Goal: Transaction & Acquisition: Obtain resource

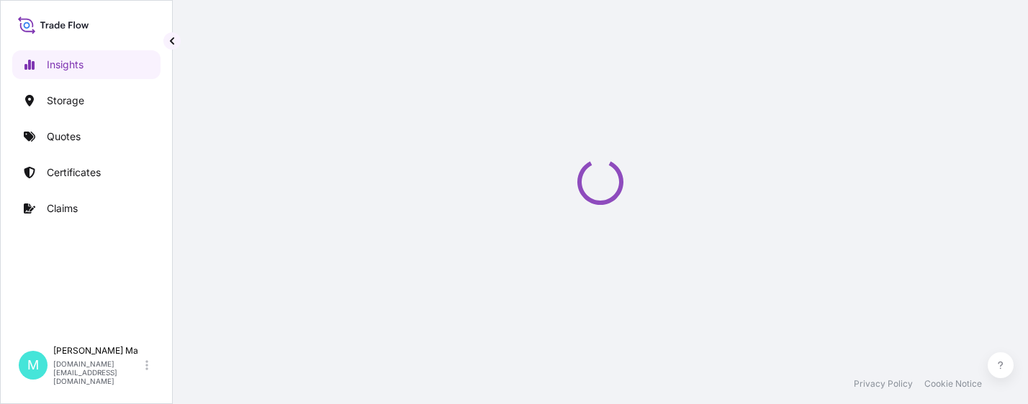
select select "2025"
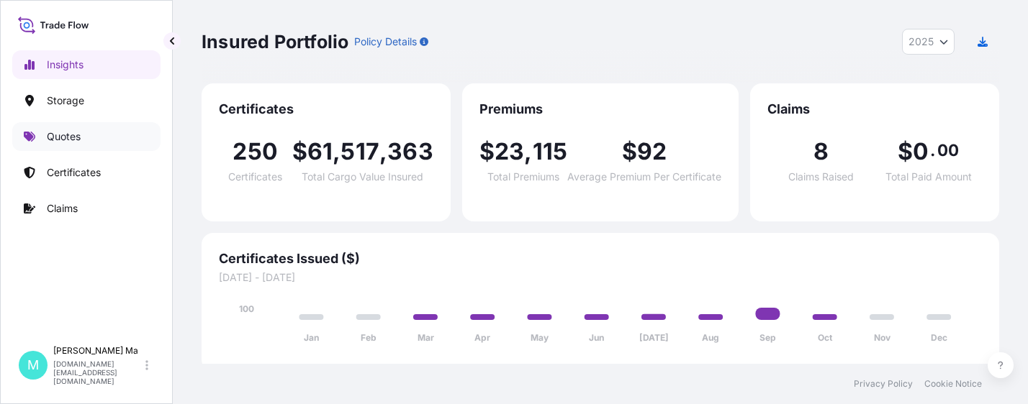
click at [82, 136] on link "Quotes" at bounding box center [86, 136] width 148 height 29
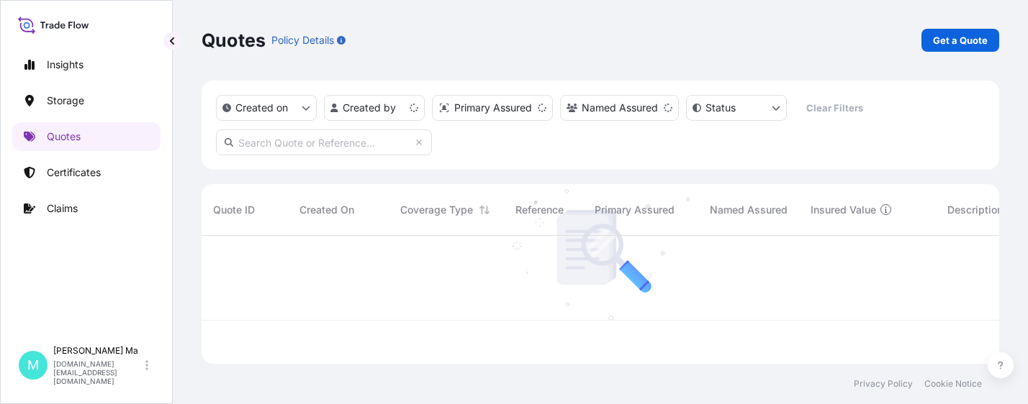
scroll to position [125, 787]
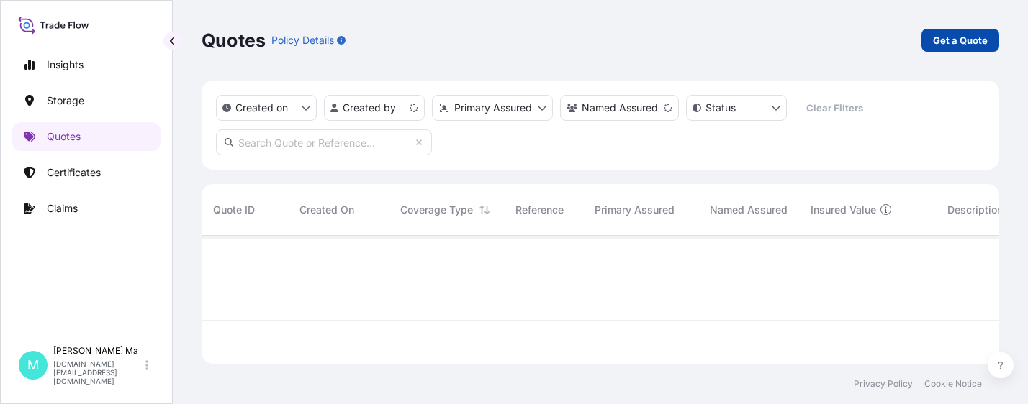
click at [949, 39] on p "Get a Quote" at bounding box center [960, 40] width 55 height 14
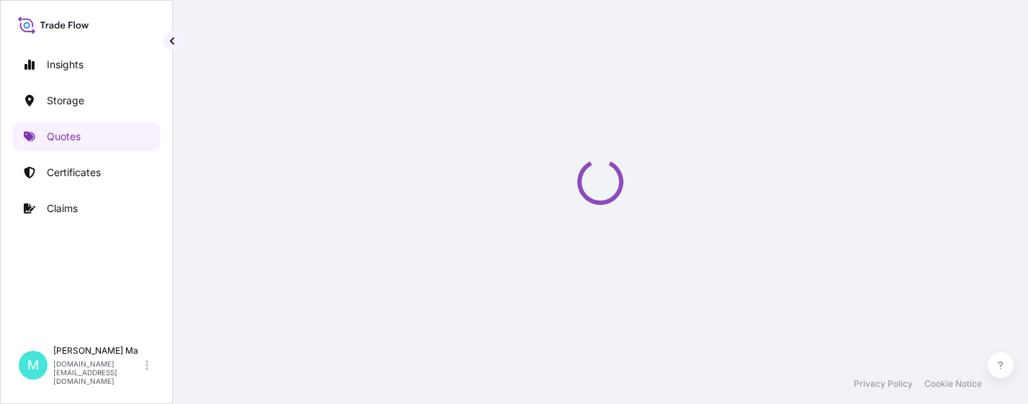
select select "Water"
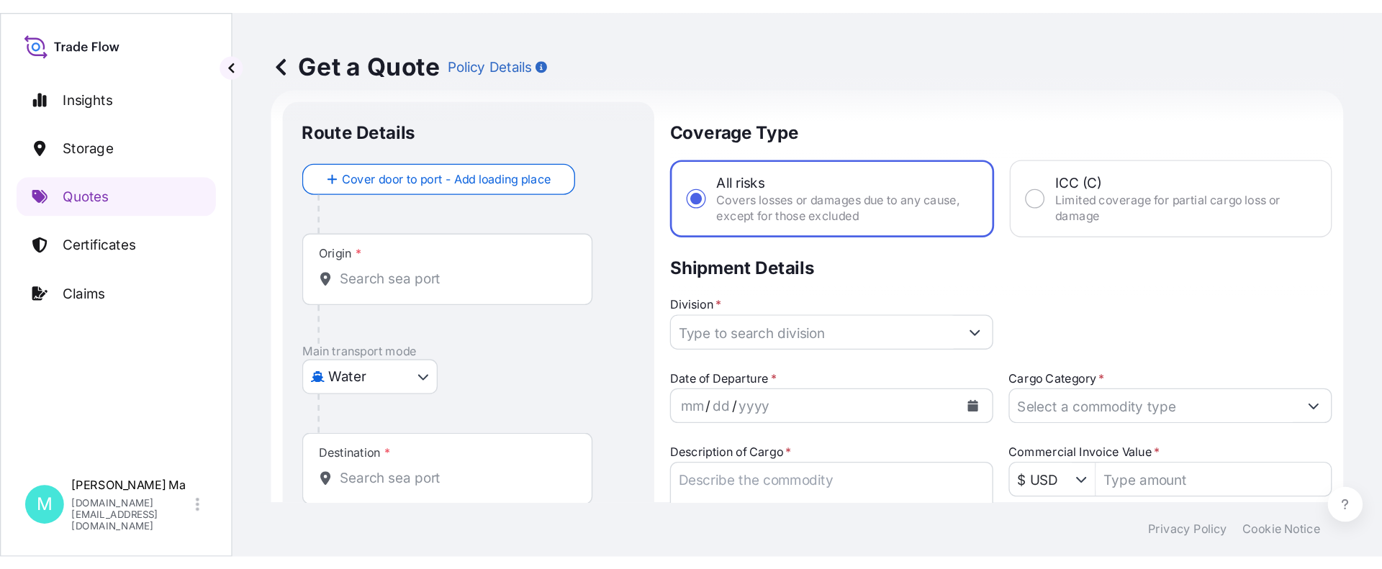
scroll to position [311, 0]
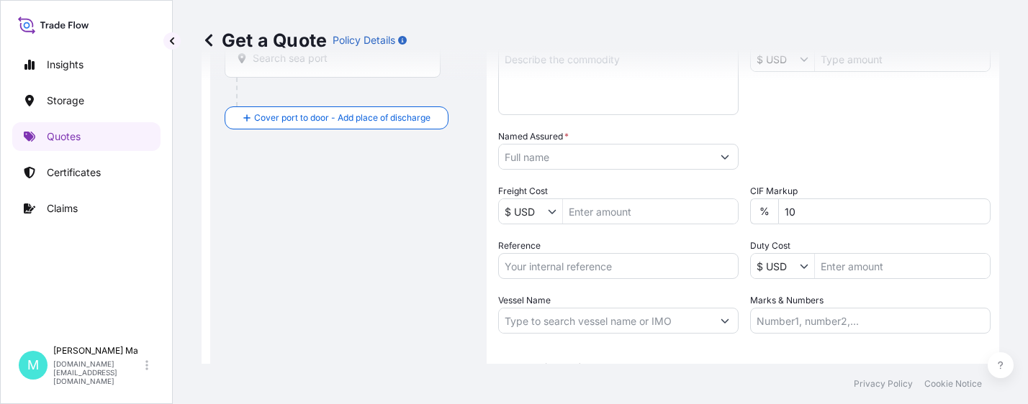
click at [586, 264] on input "Reference" at bounding box center [618, 266] width 240 height 26
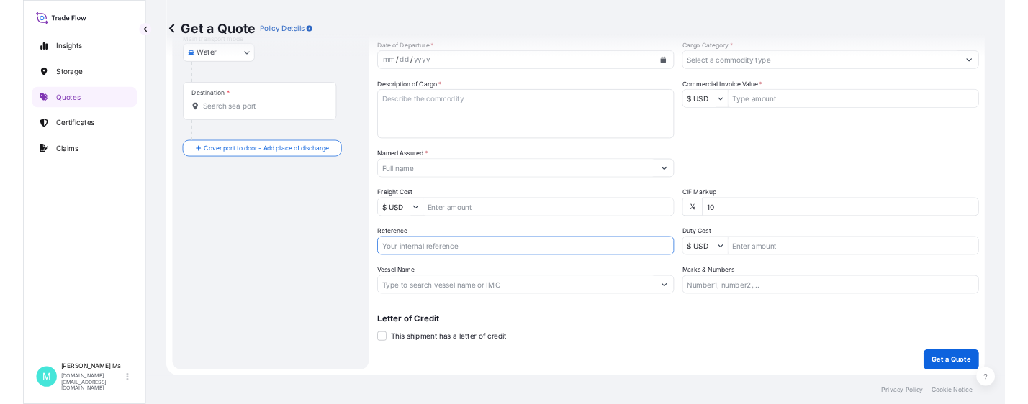
scroll to position [220, 0]
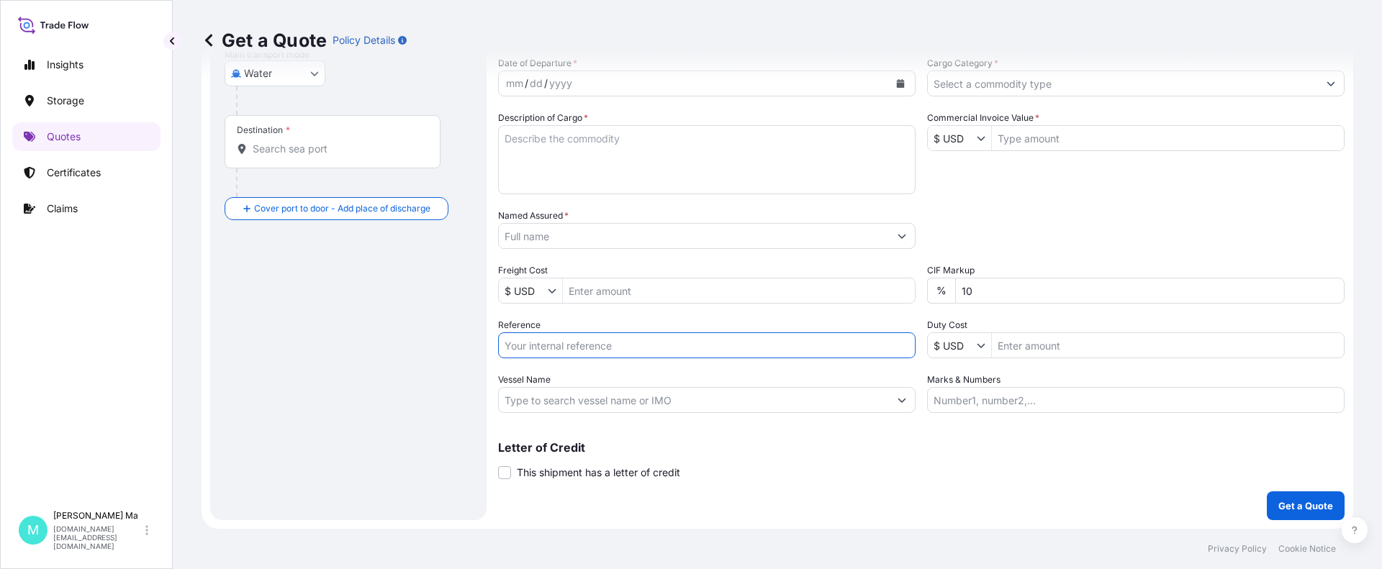
click at [628, 345] on input "Reference" at bounding box center [706, 345] width 417 height 26
click at [763, 350] on input "Reference" at bounding box center [706, 345] width 417 height 26
click at [552, 404] on div "Letter of Credit This shipment has a letter of credit Letter of credit * Letter…" at bounding box center [921, 452] width 846 height 55
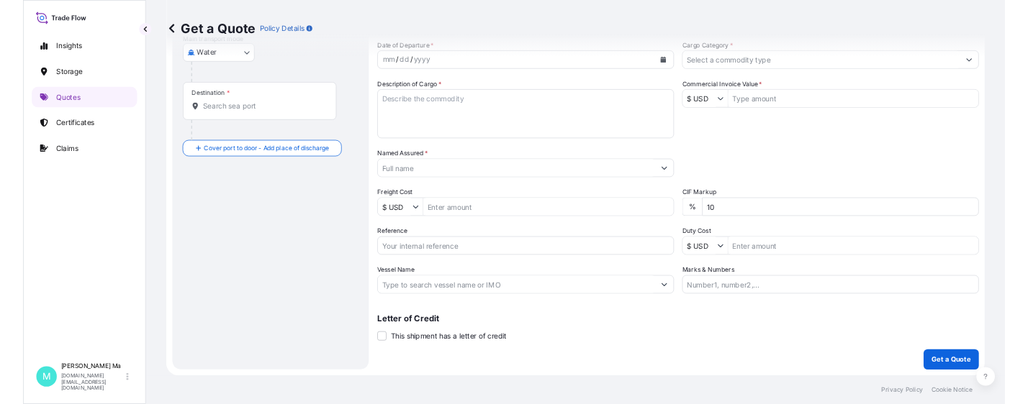
scroll to position [311, 0]
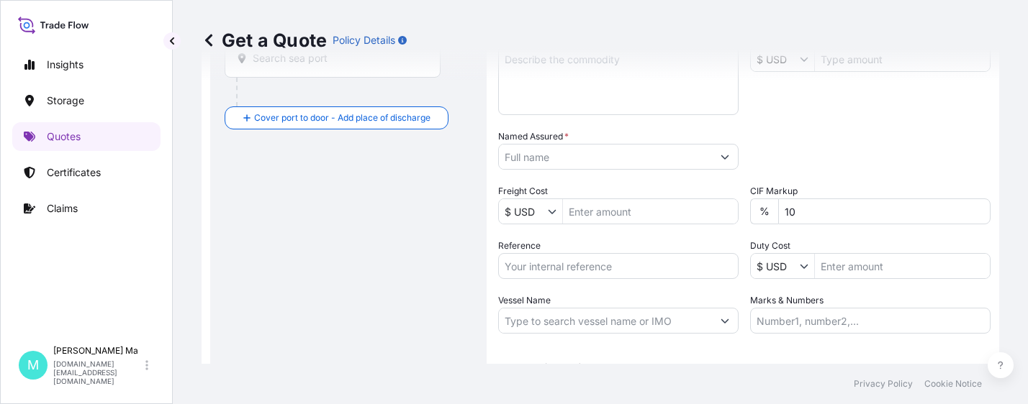
click at [528, 266] on input "Reference" at bounding box center [618, 266] width 240 height 26
click at [545, 269] on input "Reference" at bounding box center [618, 266] width 240 height 26
paste input "IN25-HKG-PAMJS-186"
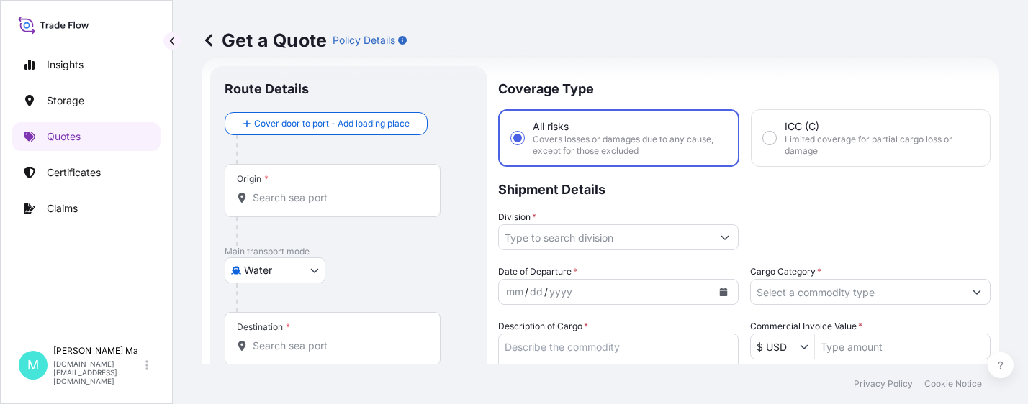
type input "IN25-HKG-PAMJS-186"
click at [318, 199] on input "Origin *" at bounding box center [338, 198] width 170 height 14
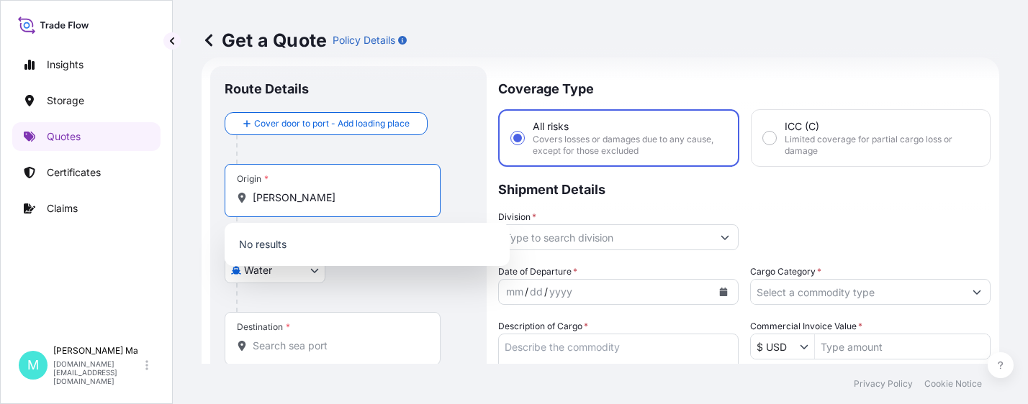
type input "DALIAN"
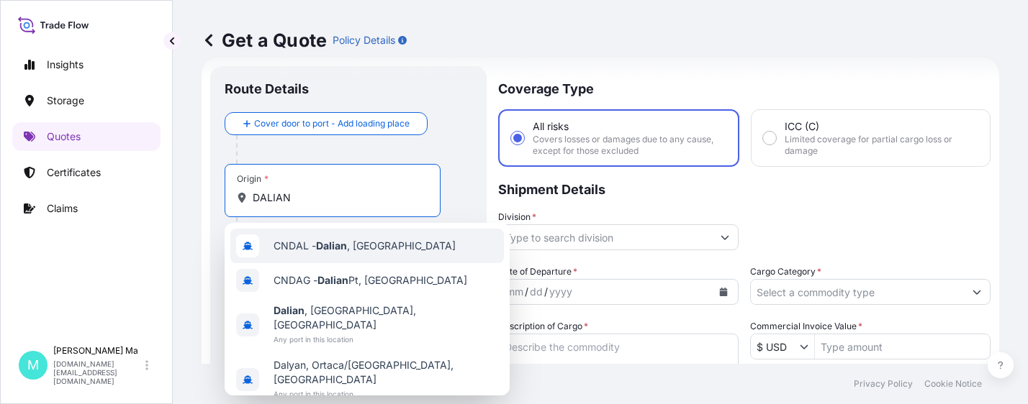
drag, startPoint x: 308, startPoint y: 202, endPoint x: 227, endPoint y: 191, distance: 82.0
click at [227, 191] on div "Origin * DALIAN" at bounding box center [333, 190] width 216 height 53
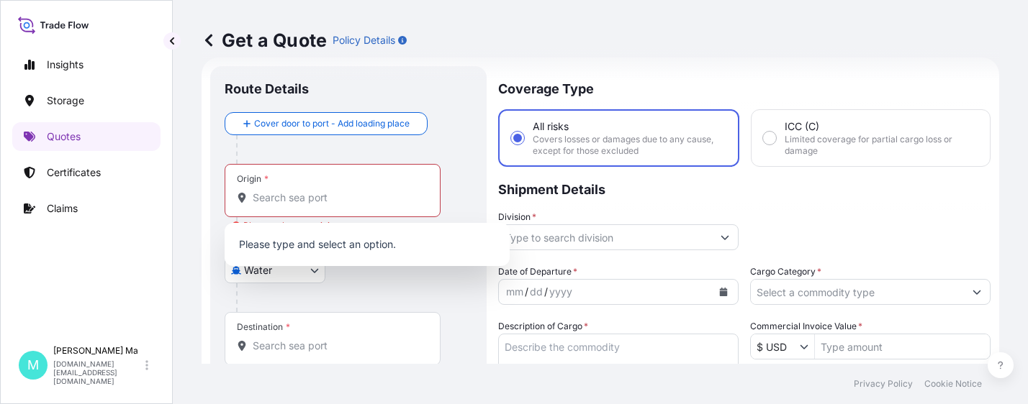
click at [430, 76] on div "Get a Quote Policy Details" at bounding box center [599, 40] width 797 height 81
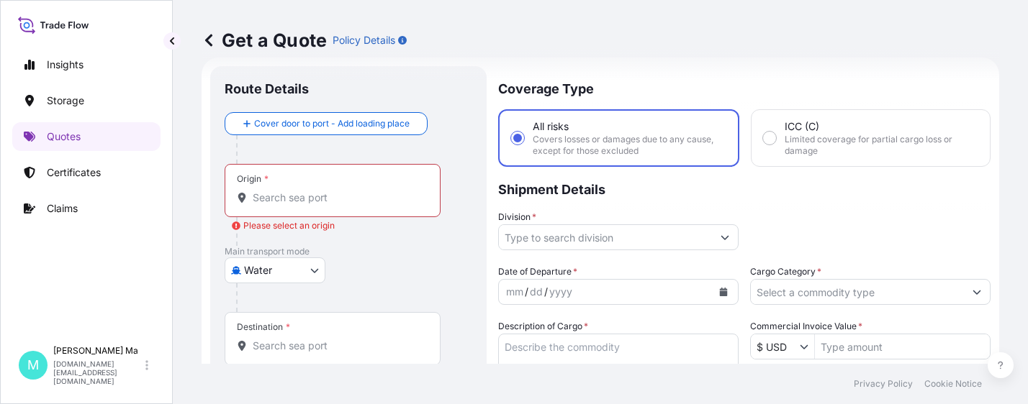
click at [443, 81] on div "Route Details" at bounding box center [349, 97] width 248 height 32
click at [445, 81] on div "Route Details" at bounding box center [349, 97] width 248 height 32
click at [323, 191] on input "Origin * Please select an origin" at bounding box center [338, 198] width 170 height 14
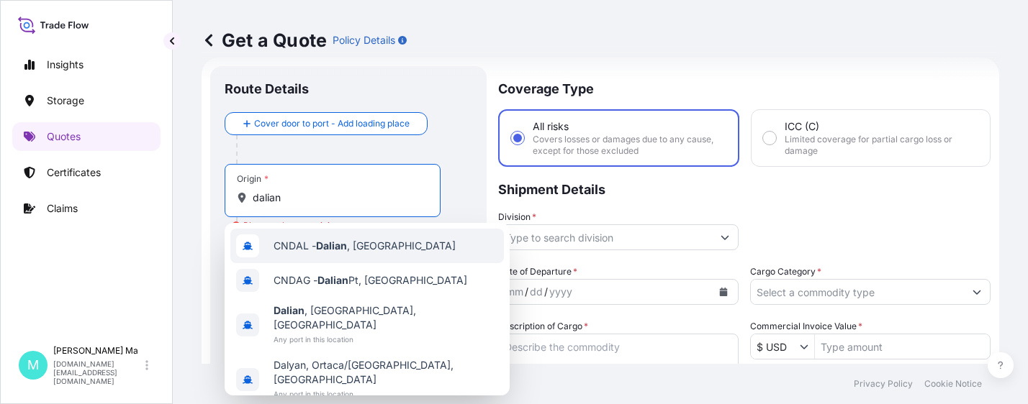
click at [334, 252] on span "CNDAL - Dalian , China" at bounding box center [364, 246] width 182 height 14
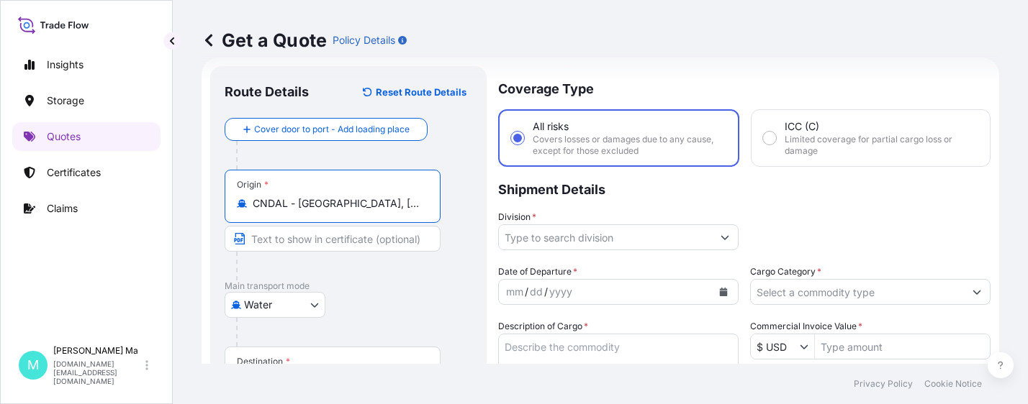
type input "CNDAL - Dalian, China"
click at [327, 358] on div "Destination *" at bounding box center [333, 373] width 216 height 53
click at [327, 373] on input "Destination *" at bounding box center [338, 380] width 170 height 14
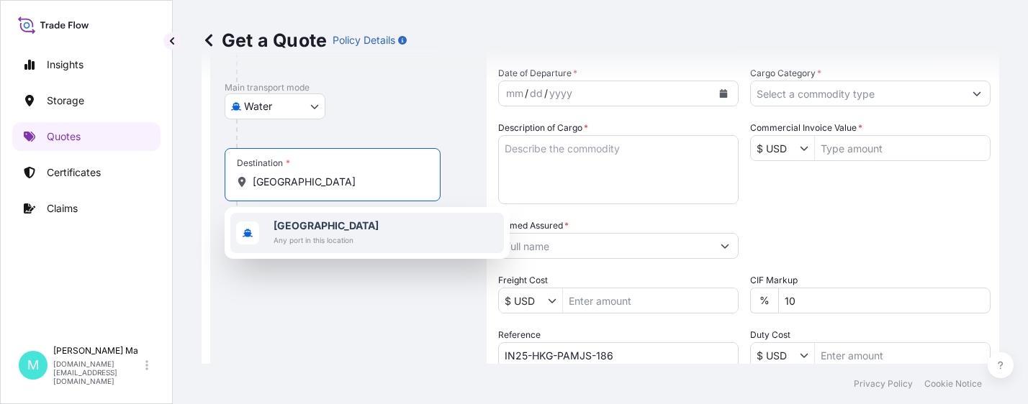
click at [276, 182] on input "hongkong" at bounding box center [338, 182] width 170 height 14
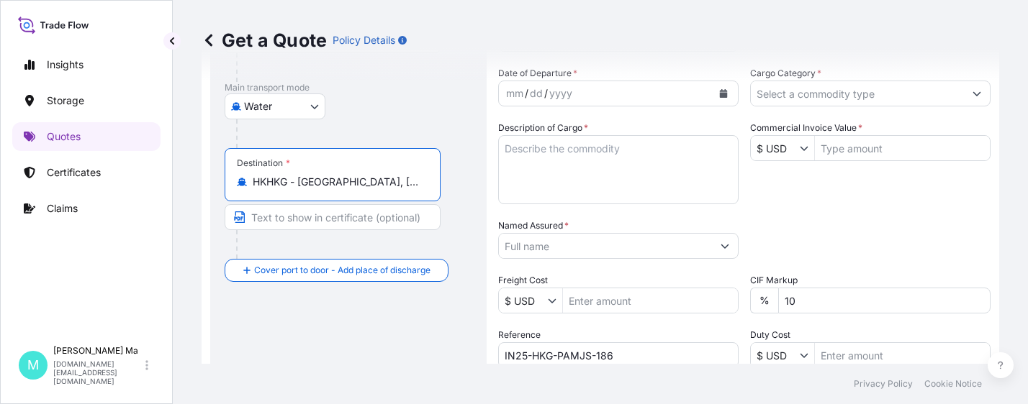
scroll to position [396, 0]
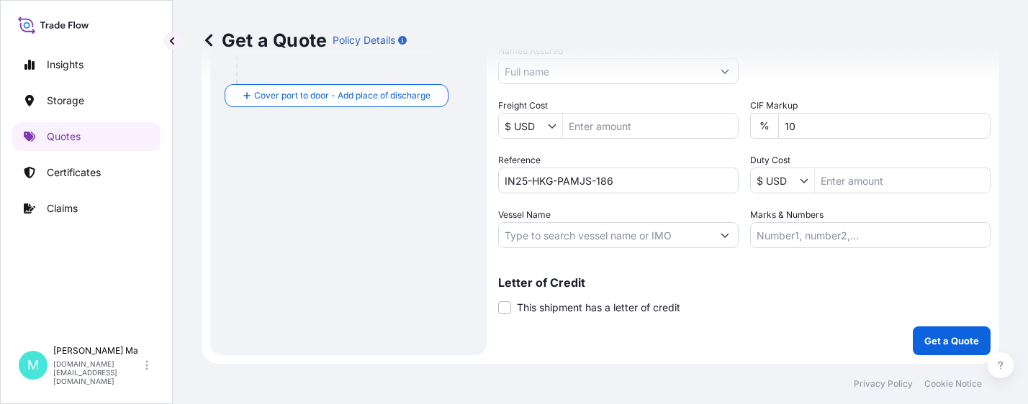
type input "HKHKG - Hong Kong, Hong Kong"
click at [642, 235] on input "Vessel Name" at bounding box center [605, 235] width 213 height 26
paste input "WAN HAI 335"
type input "WAN HAI 335"
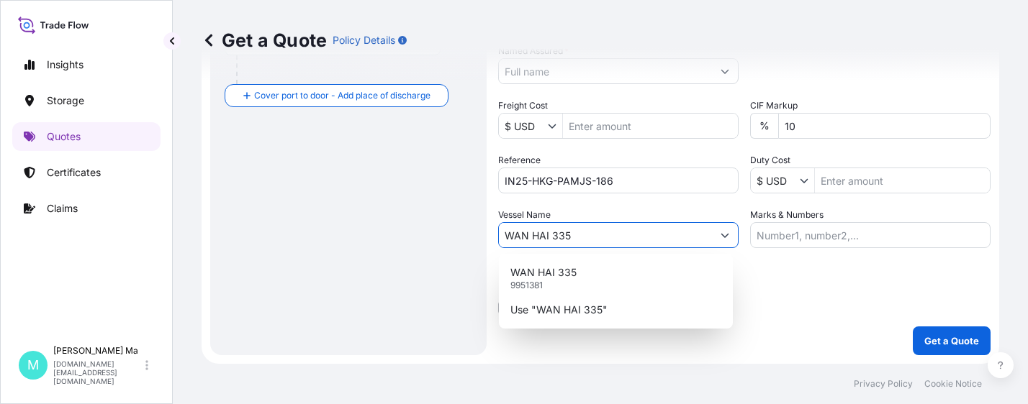
drag, startPoint x: 599, startPoint y: 234, endPoint x: 447, endPoint y: 227, distance: 152.0
click at [451, 227] on form "Route Details Reset Route Details Cover door to port - Add loading place Place …" at bounding box center [599, 24] width 797 height 680
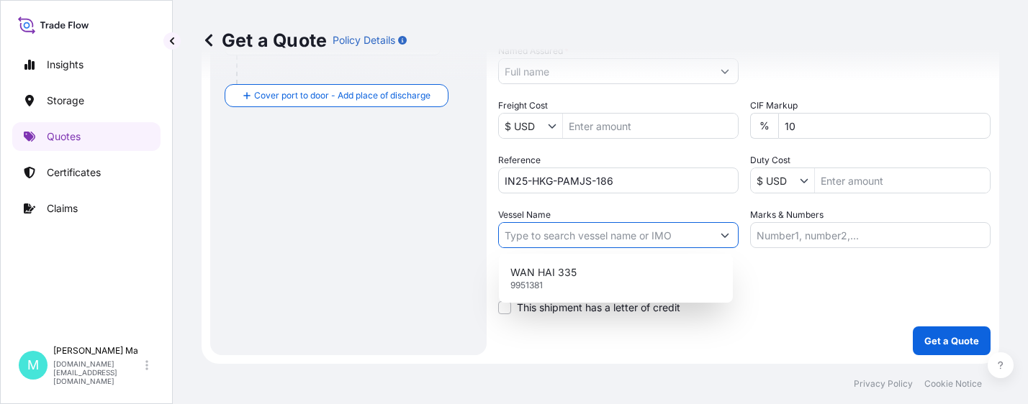
click at [657, 205] on div "Date of Departure * mm / dd / yyyy Cargo Category * Description of Cargo * Comm…" at bounding box center [744, 69] width 492 height 357
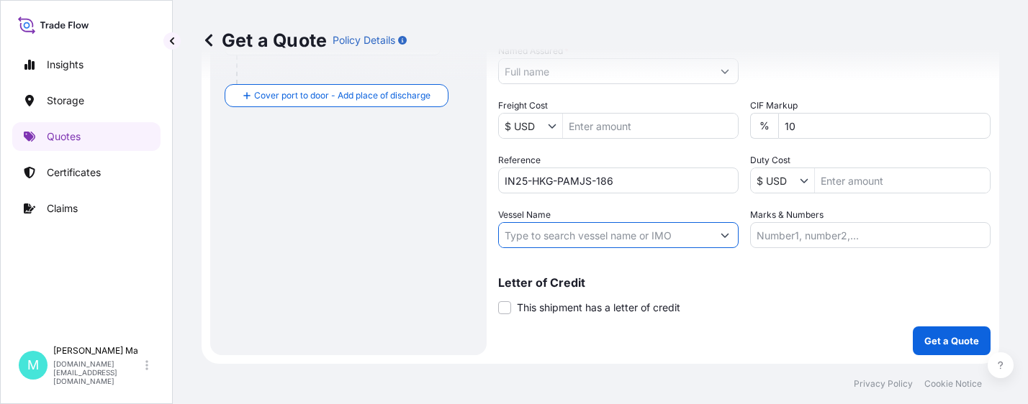
click at [628, 233] on input "Vessel Name" at bounding box center [605, 235] width 213 height 26
paste input "WAN HAI 335"
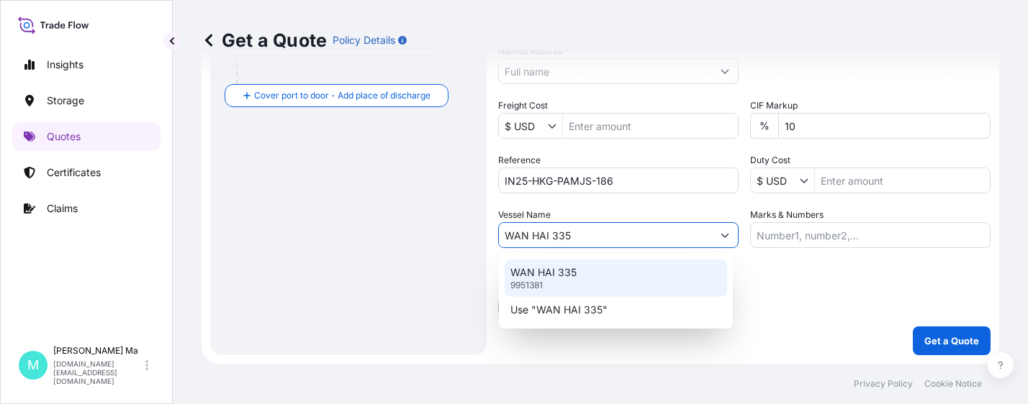
click at [608, 276] on div "WAN HAI 335 9951381" at bounding box center [615, 278] width 222 height 37
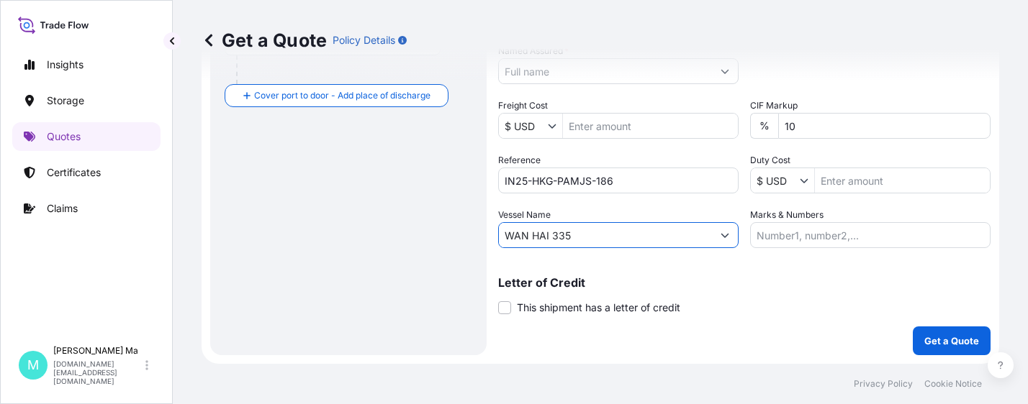
type input "WAN HAI 335"
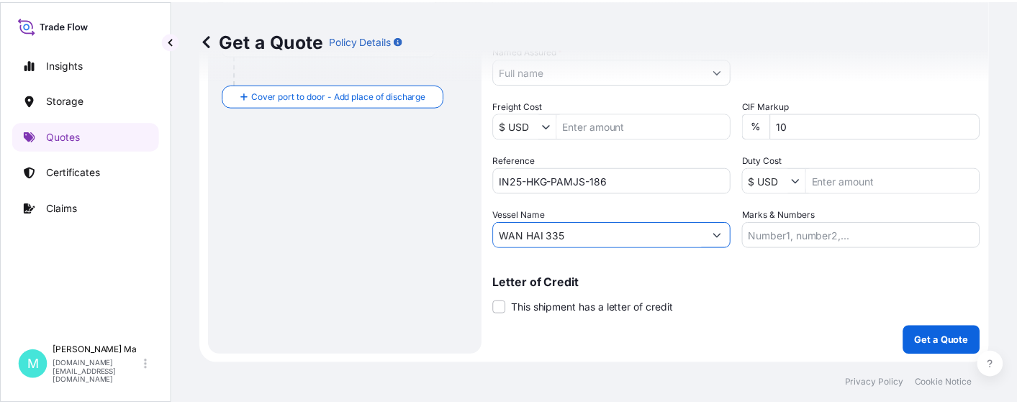
scroll to position [253, 0]
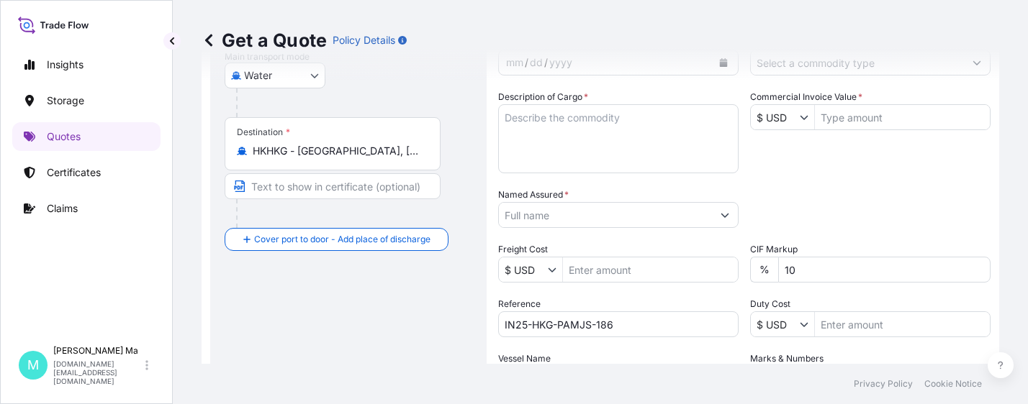
click at [874, 120] on input "Commercial Invoice Value *" at bounding box center [902, 117] width 175 height 26
click at [569, 219] on input "Named Assured *" at bounding box center [605, 215] width 213 height 26
type input "15,105.01"
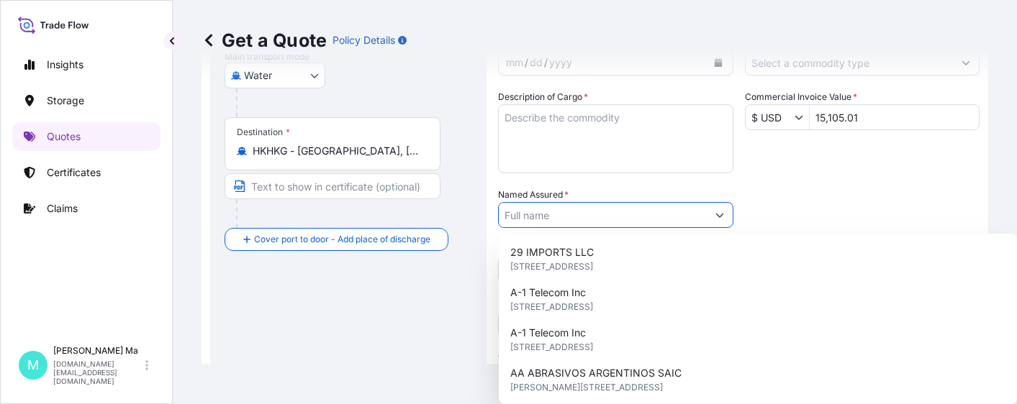
paste input "SAINT-GOBAIN PAM(JIANGSU) PIPELINES TECHNOLOGY CO., LTD."
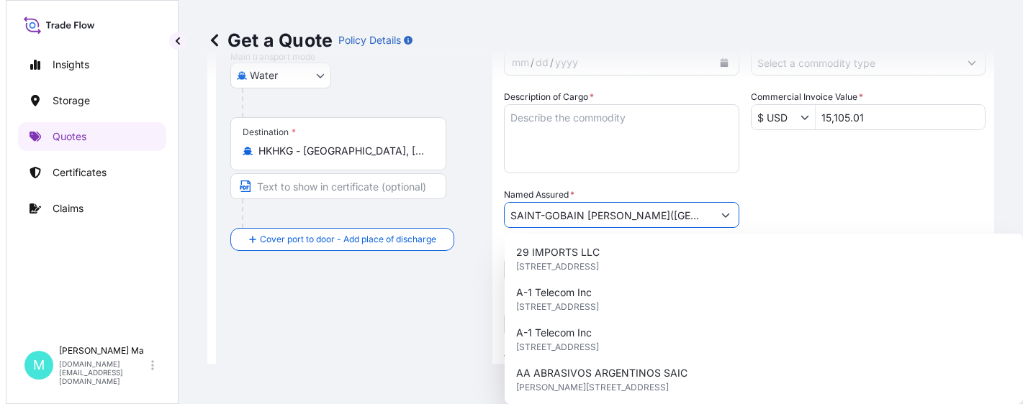
scroll to position [0, 126]
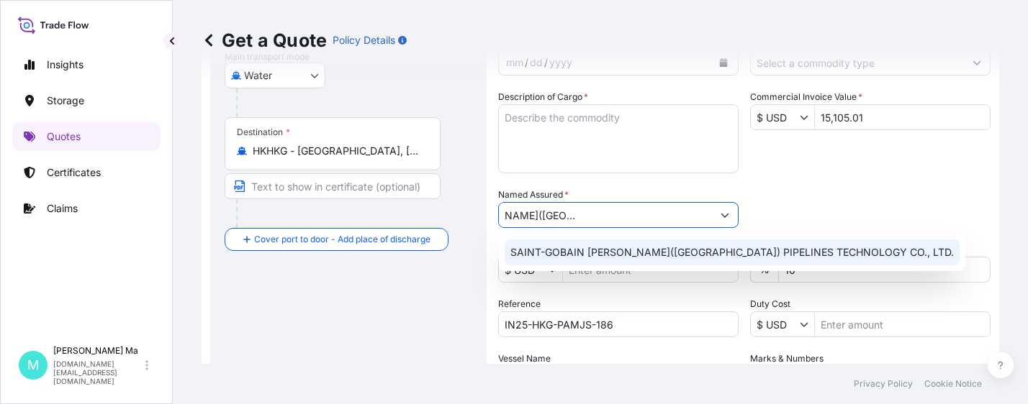
click at [740, 250] on span "SAINT-GOBAIN PAM(JIANGSU) PIPELINES TECHNOLOGY CO., LTD." at bounding box center [731, 252] width 443 height 14
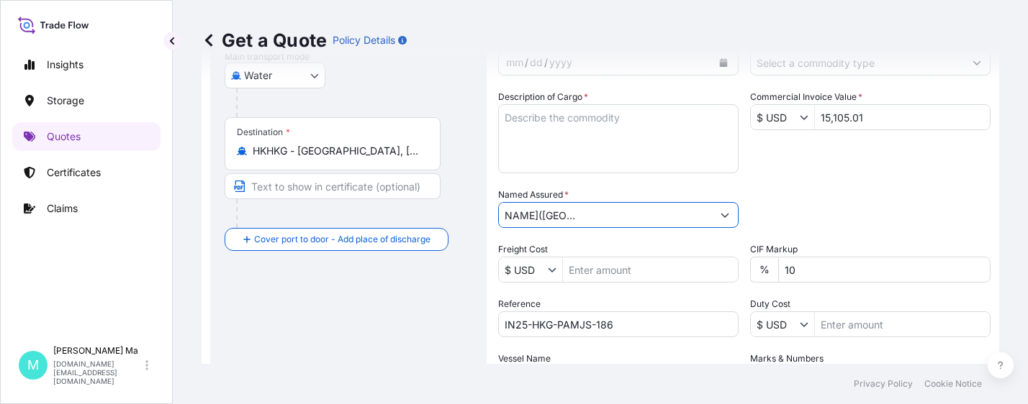
type input "SAINT-GOBAIN PAM(JIANGSU) PIPELINES TECHNOLOGY CO., LTD."
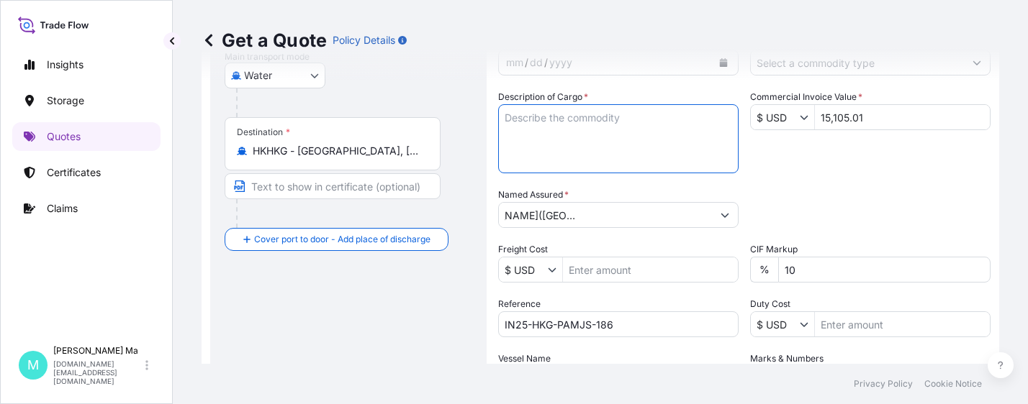
click at [616, 124] on textarea "Description of Cargo *" at bounding box center [618, 138] width 240 height 69
paste textarea "DUCTILE IRON FITTINGS"
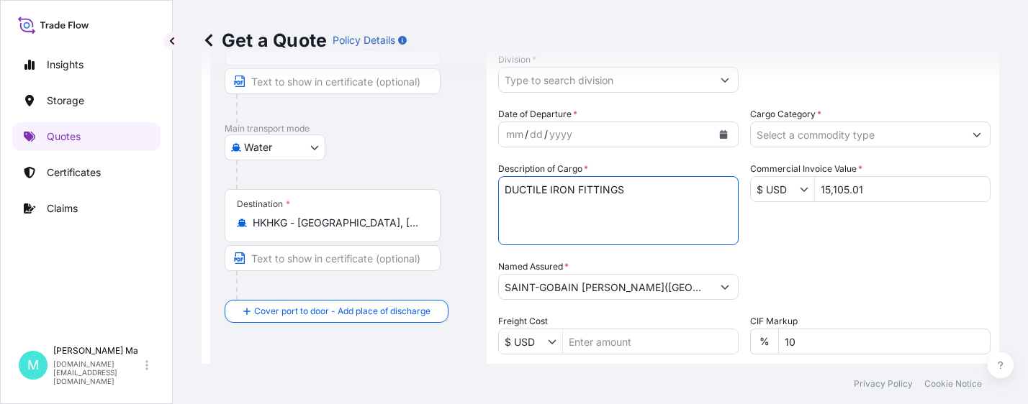
type textarea "DUCTILE IRON FITTINGS"
click at [722, 128] on button "Calendar" at bounding box center [723, 134] width 23 height 23
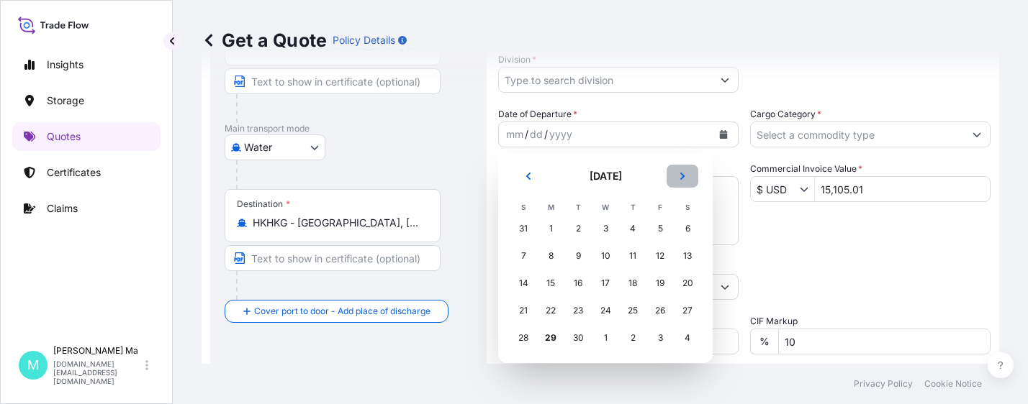
click at [682, 174] on icon "Next" at bounding box center [682, 176] width 4 height 7
click at [630, 225] on div "2" at bounding box center [633, 229] width 26 height 26
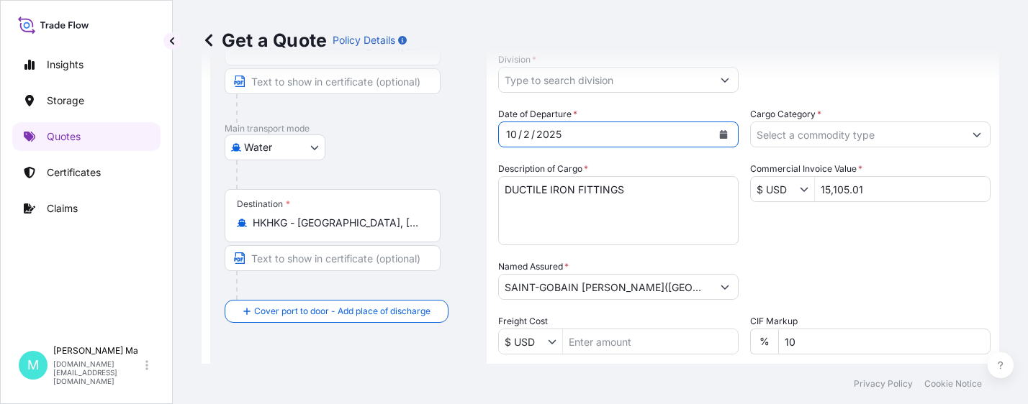
click at [910, 137] on input "Cargo Category *" at bounding box center [857, 135] width 213 height 26
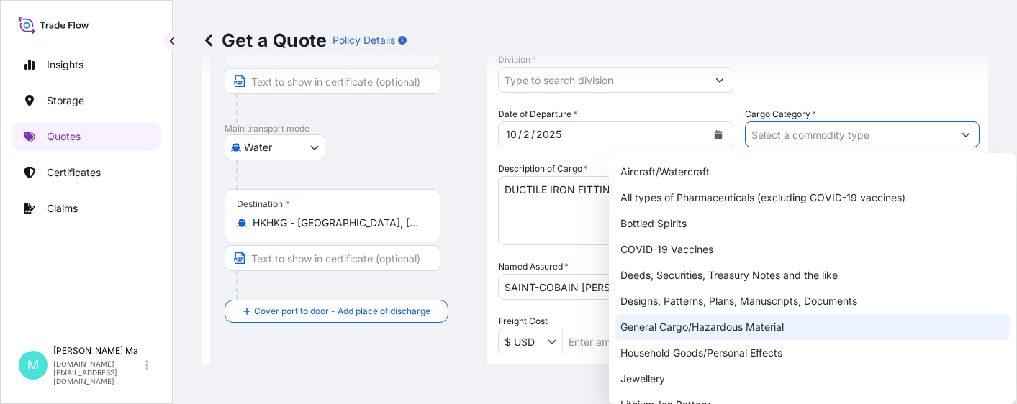
click at [720, 328] on div "General Cargo/Hazardous Material" at bounding box center [812, 327] width 395 height 26
type input "General Cargo/Hazardous Material"
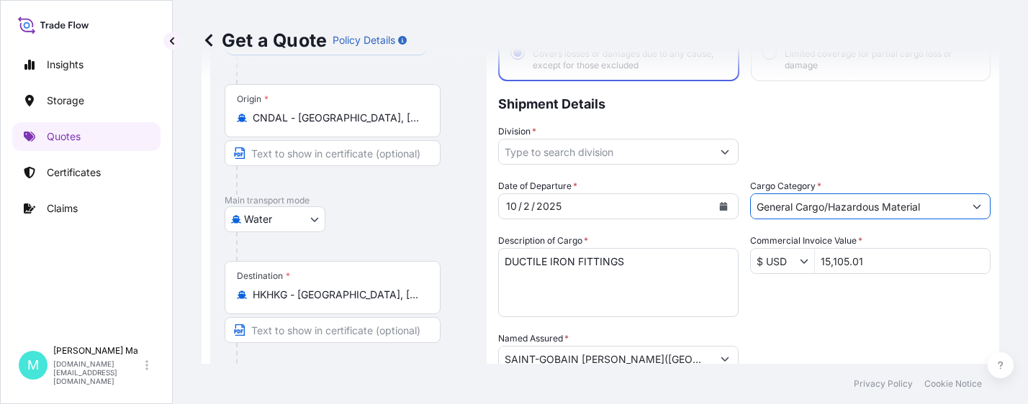
scroll to position [0, 0]
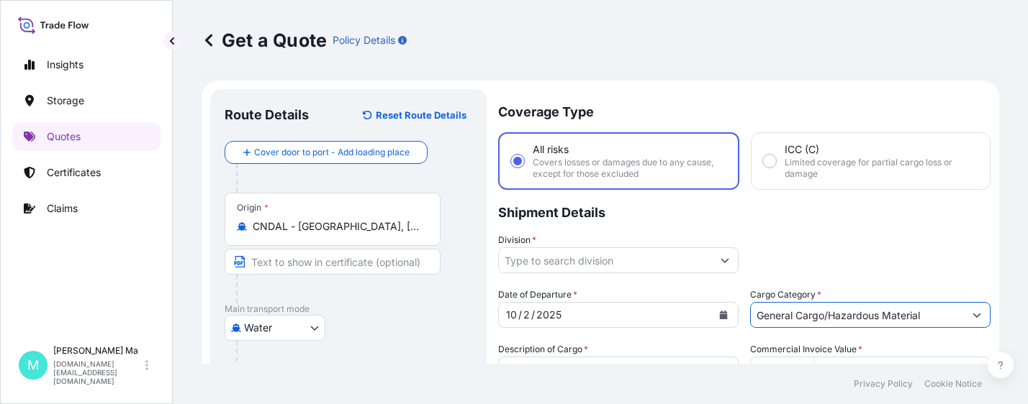
click at [648, 258] on input "Division *" at bounding box center [605, 261] width 213 height 26
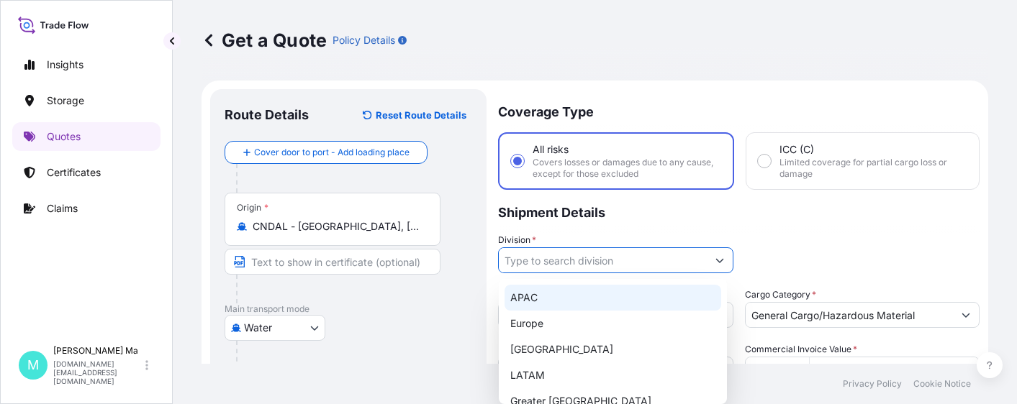
click at [576, 295] on div "APAC" at bounding box center [612, 298] width 217 height 26
type input "APAC"
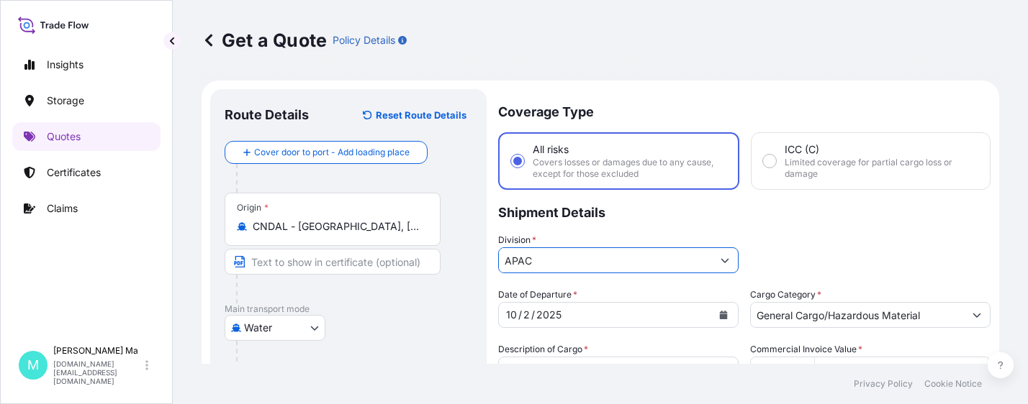
scroll to position [396, 0]
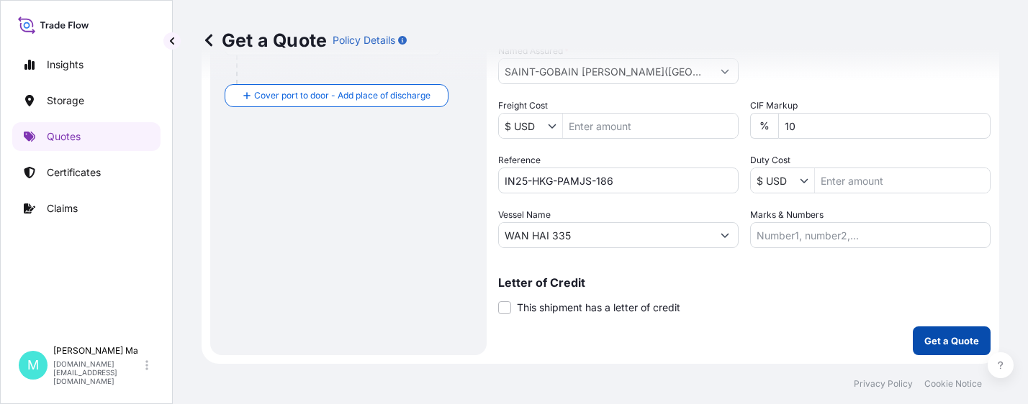
click at [935, 340] on p "Get a Quote" at bounding box center [951, 341] width 55 height 14
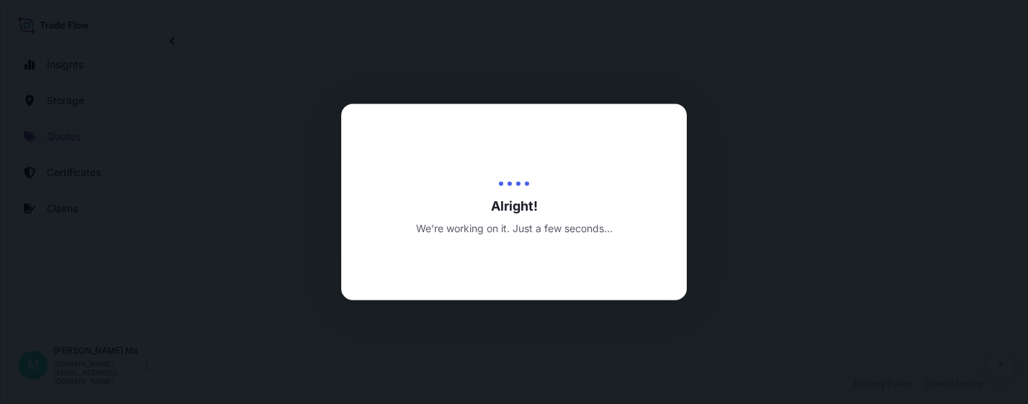
select select "Water"
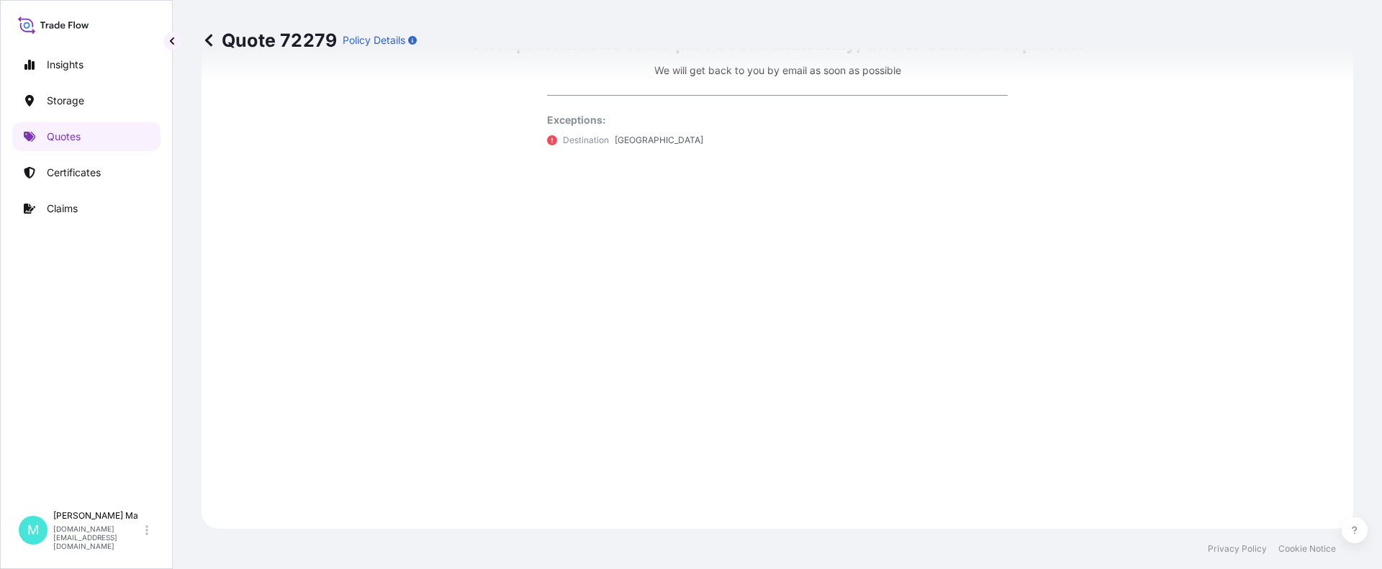
scroll to position [871, 0]
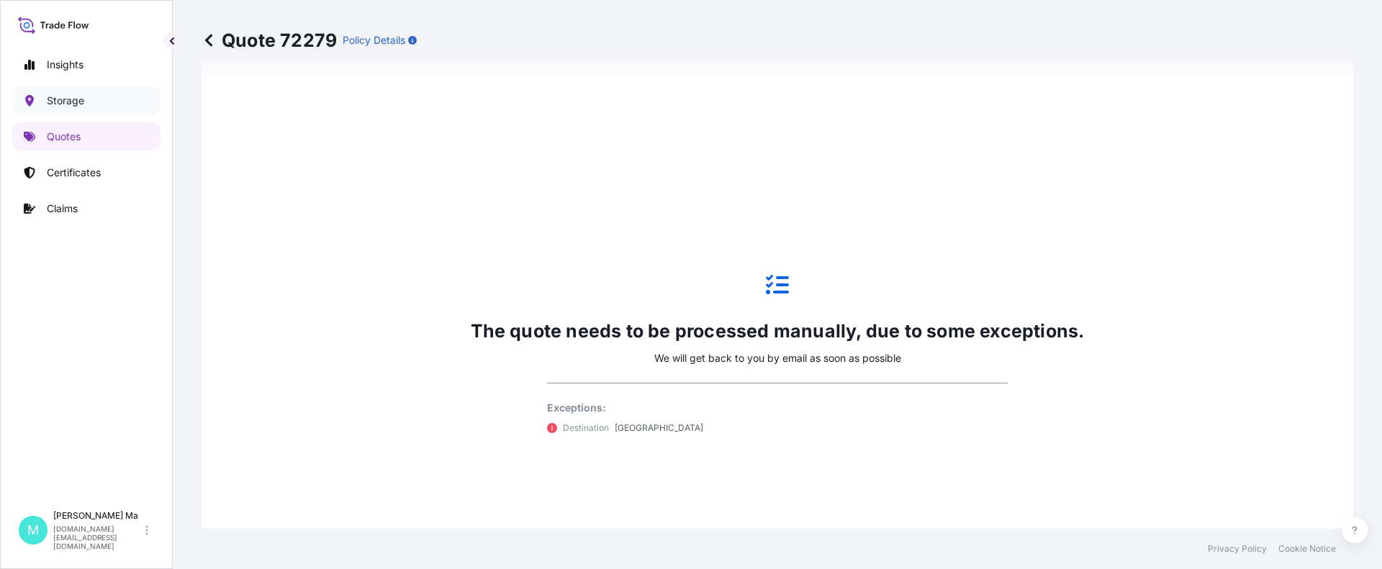
click at [68, 99] on p "Storage" at bounding box center [65, 101] width 37 height 14
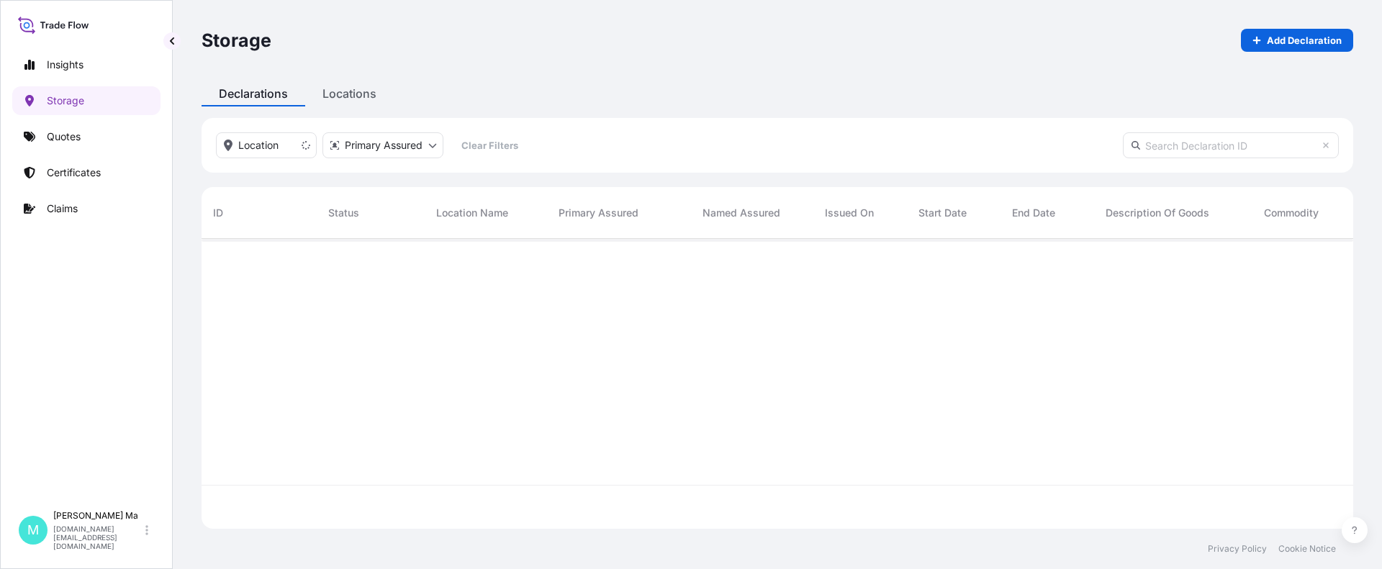
scroll to position [331, 1141]
click at [113, 136] on link "Quotes" at bounding box center [86, 136] width 148 height 29
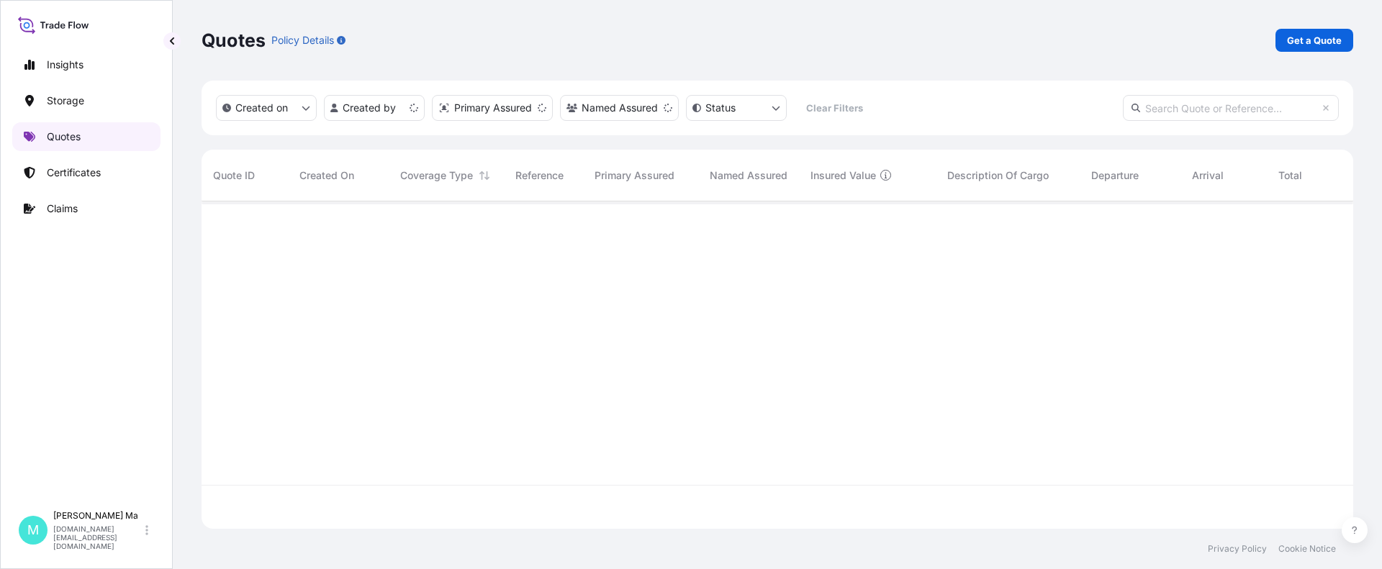
scroll to position [325, 1141]
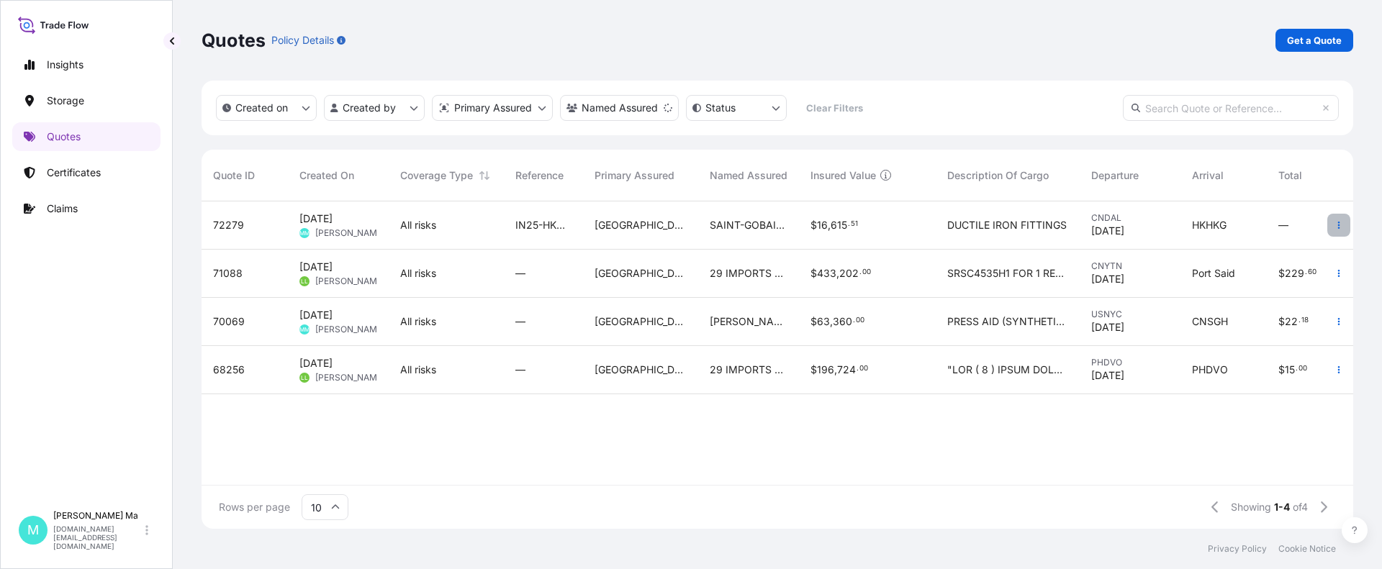
click at [1027, 222] on icon "button" at bounding box center [1339, 225] width 2 height 7
click at [902, 219] on div "$ 16 , 615 . 51" at bounding box center [867, 225] width 114 height 14
select select "Water"
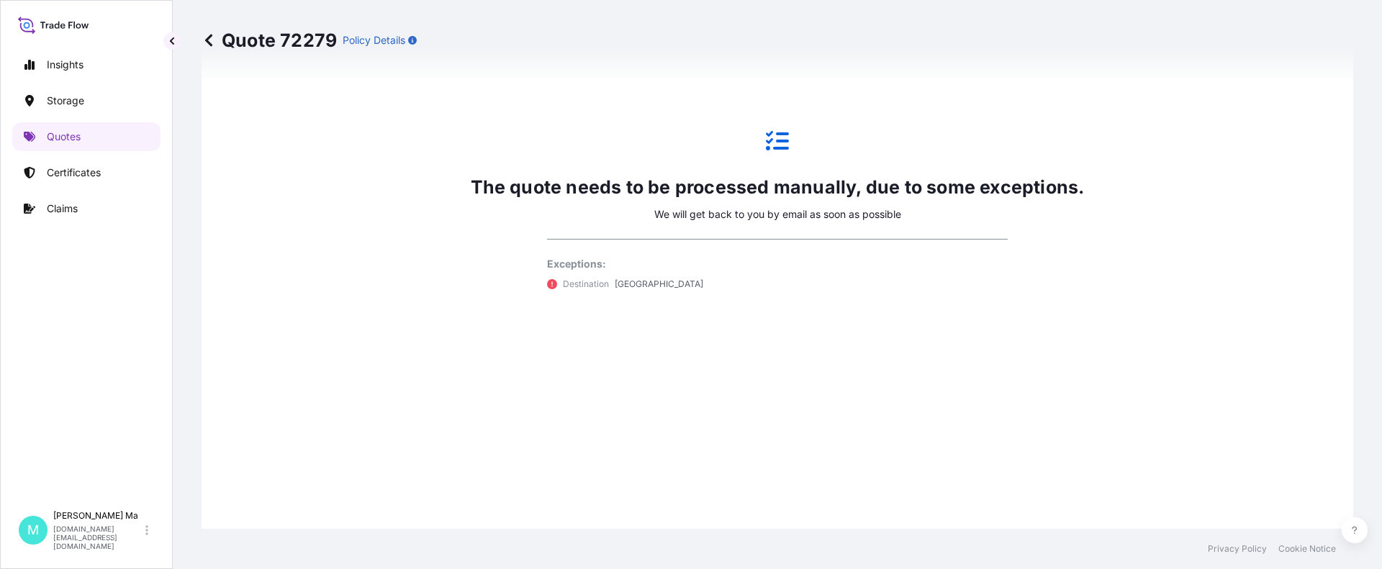
scroll to position [1159, 0]
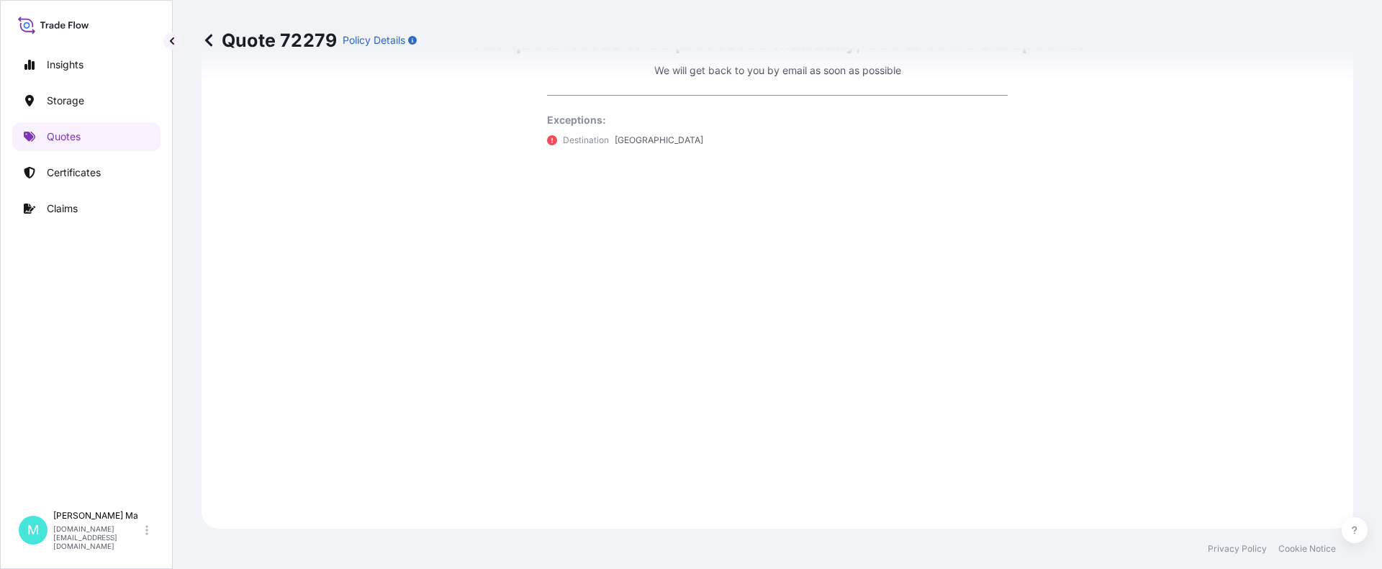
click at [208, 38] on icon at bounding box center [208, 40] width 7 height 12
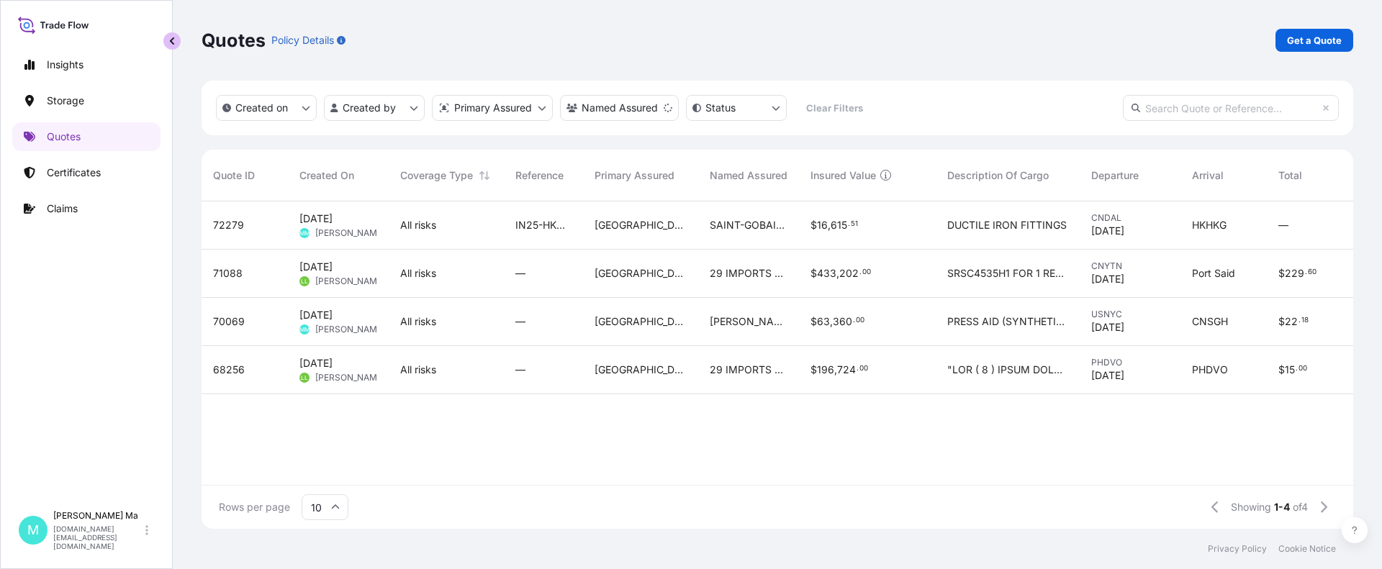
scroll to position [325, 1141]
click at [1027, 40] on p "Get a Quote" at bounding box center [1314, 40] width 55 height 14
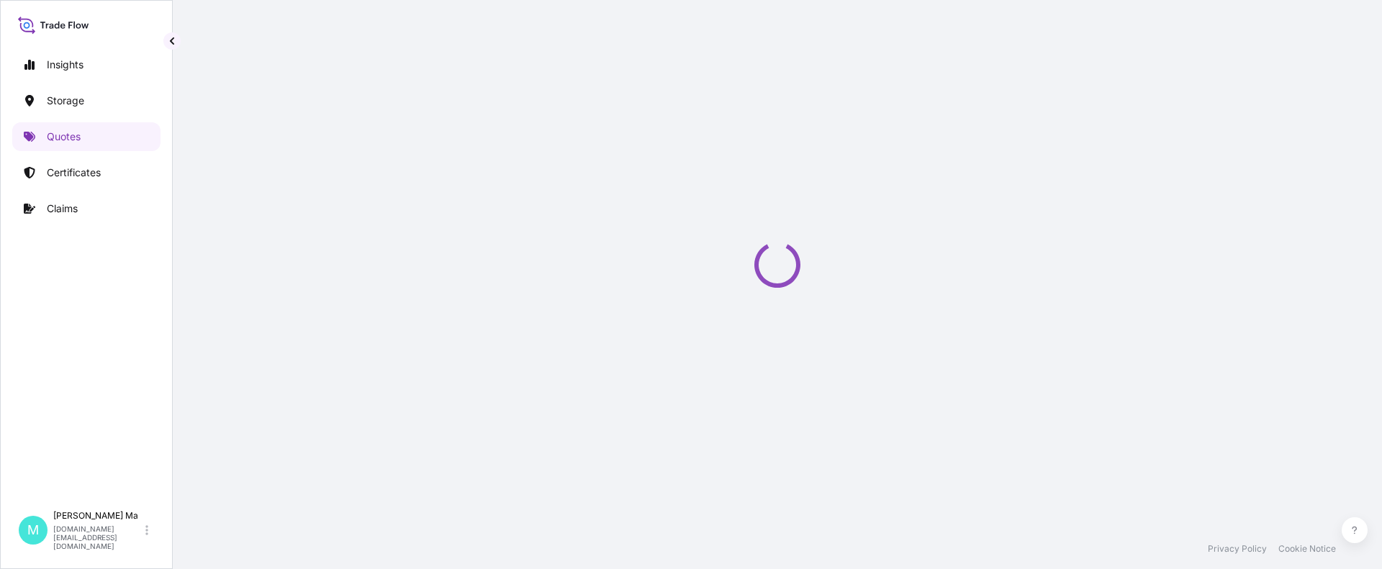
select select "Water"
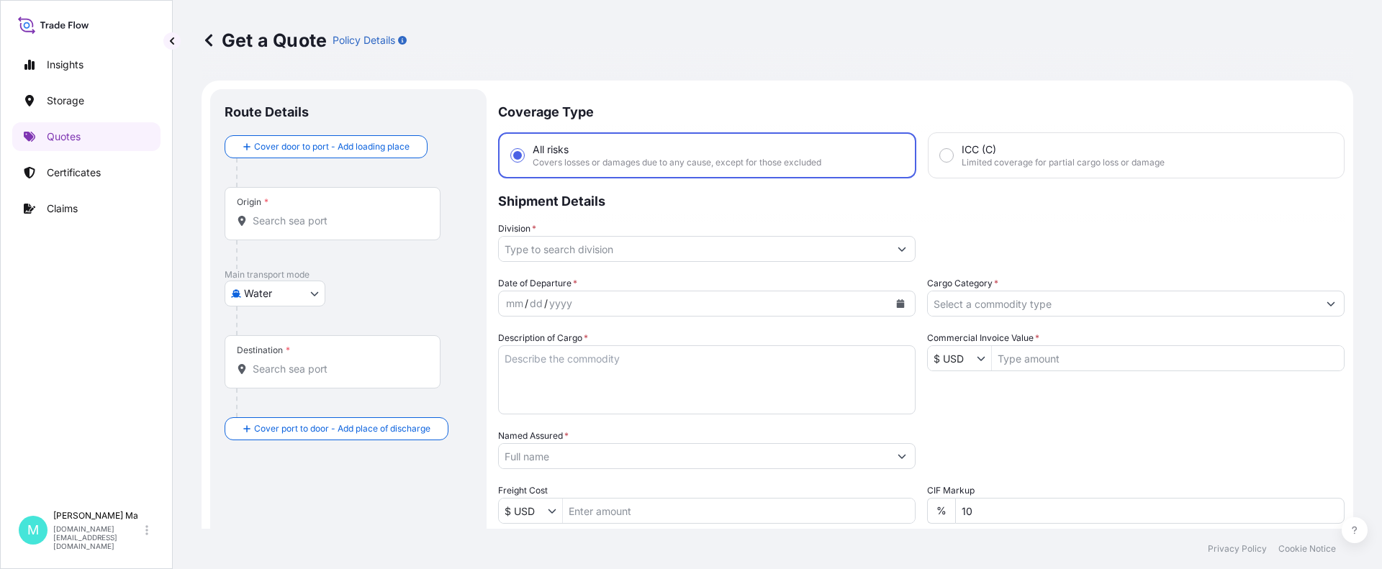
scroll to position [23, 0]
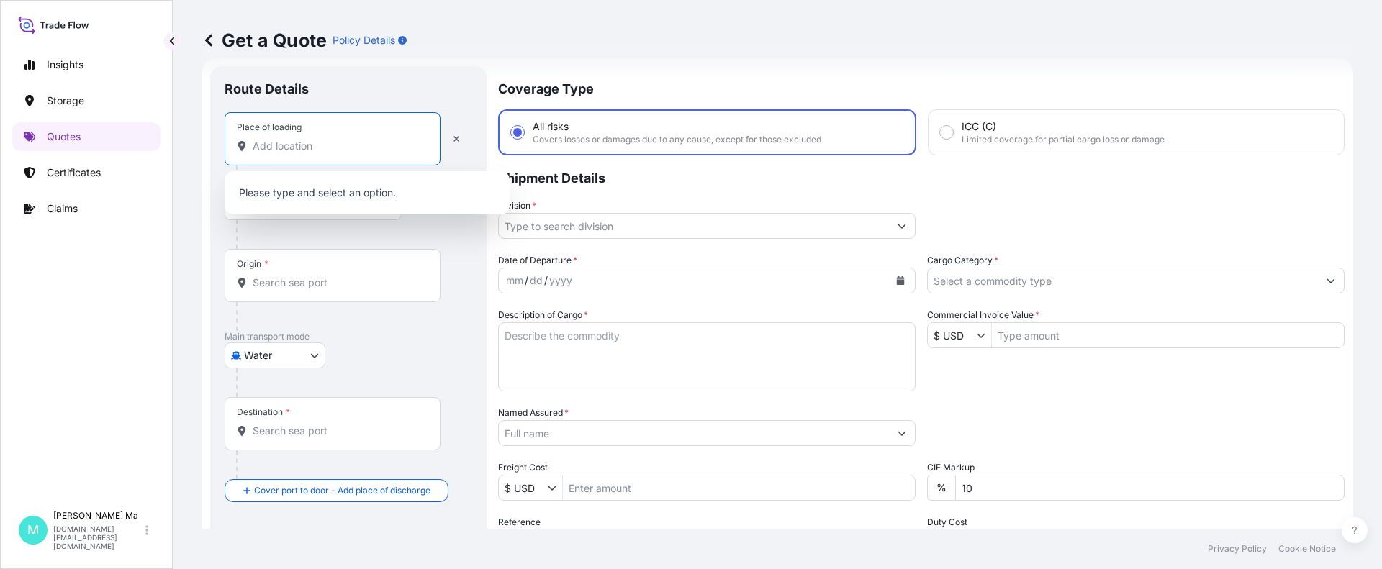
click at [364, 140] on input "Place of loading" at bounding box center [338, 146] width 170 height 14
paste input "Building 7, No. 355, Boyi Road, Intersection of Boyi Road and Xueyang Road"
type input "Building 7, No. 355, Boyi Road, Intersection of Boyi Road and Xueyang Road"
click at [462, 253] on div "Origin *" at bounding box center [349, 290] width 248 height 82
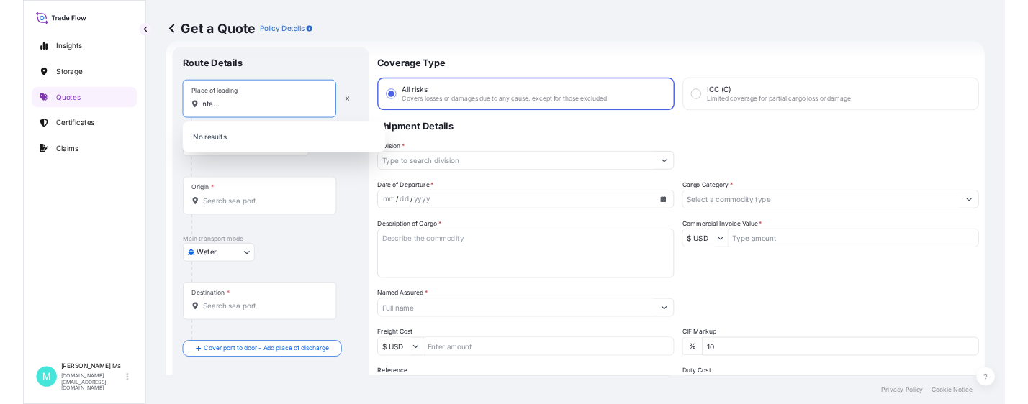
scroll to position [0, 0]
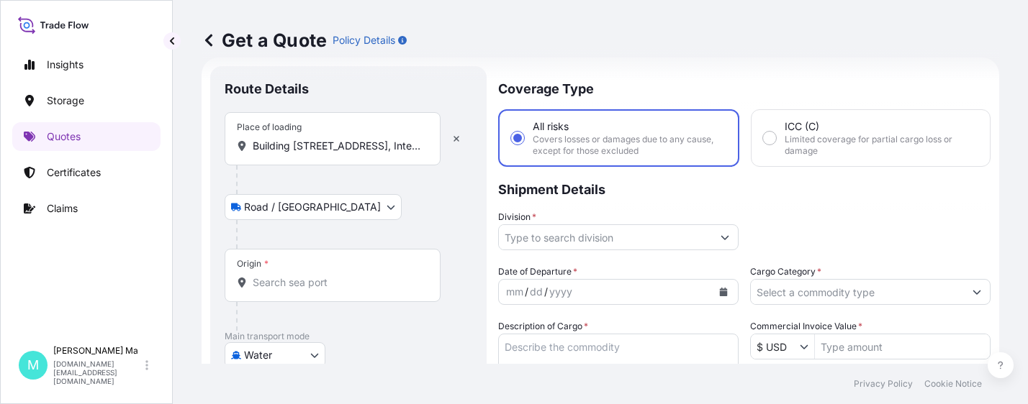
click at [308, 275] on div "Origin *" at bounding box center [333, 275] width 216 height 53
click at [308, 276] on input "Origin *" at bounding box center [338, 283] width 170 height 14
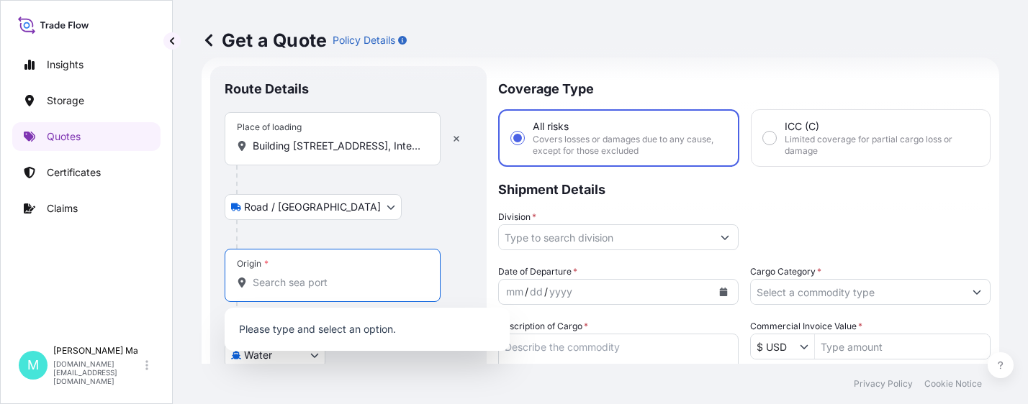
paste input "SHANGHAI"
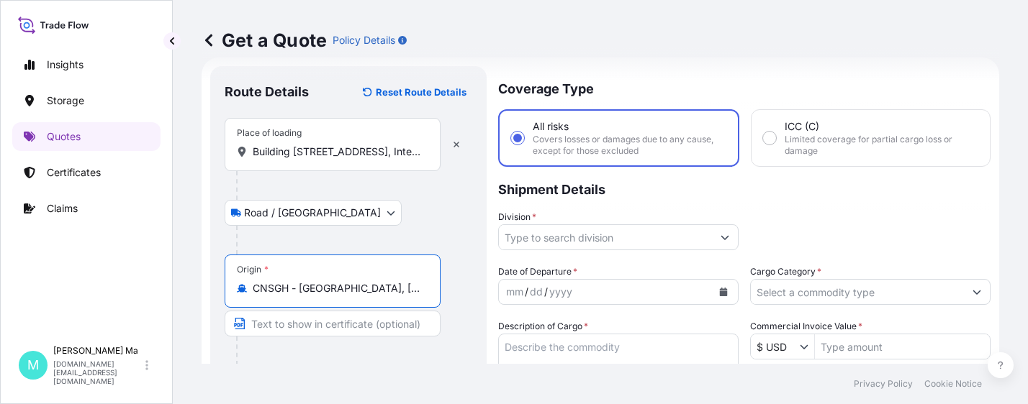
scroll to position [239, 0]
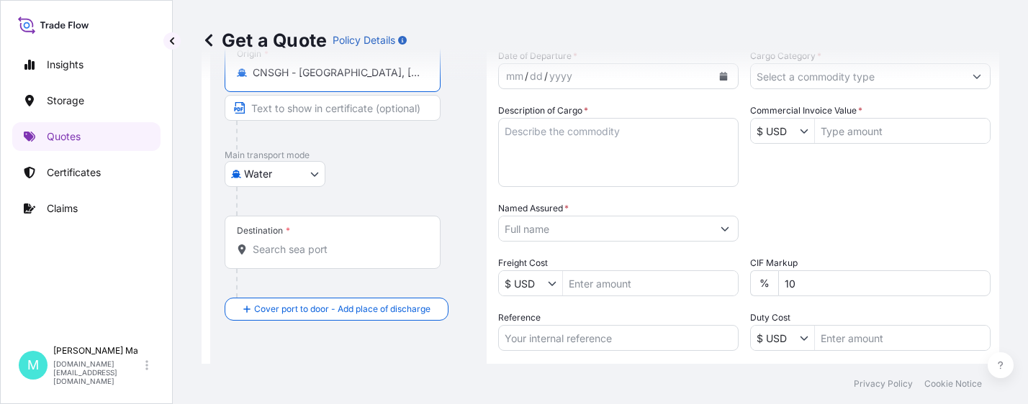
type input "CNSGH - Shanghai, China"
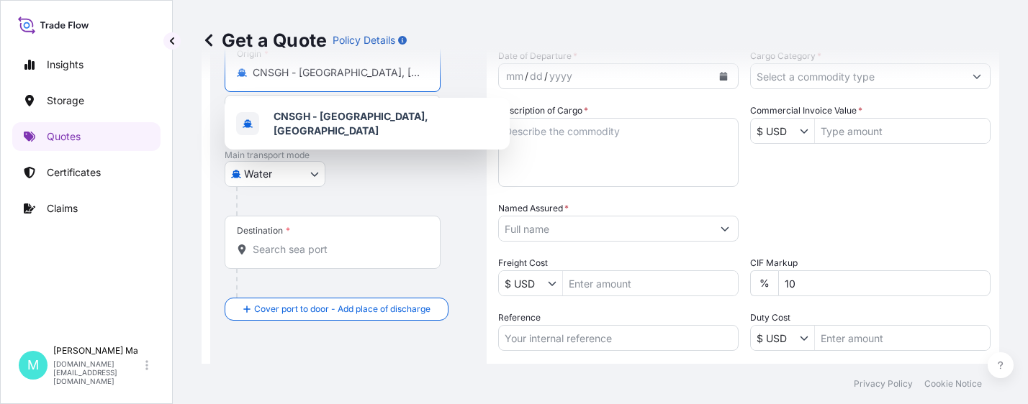
click at [350, 247] on input "Destination *" at bounding box center [338, 250] width 170 height 14
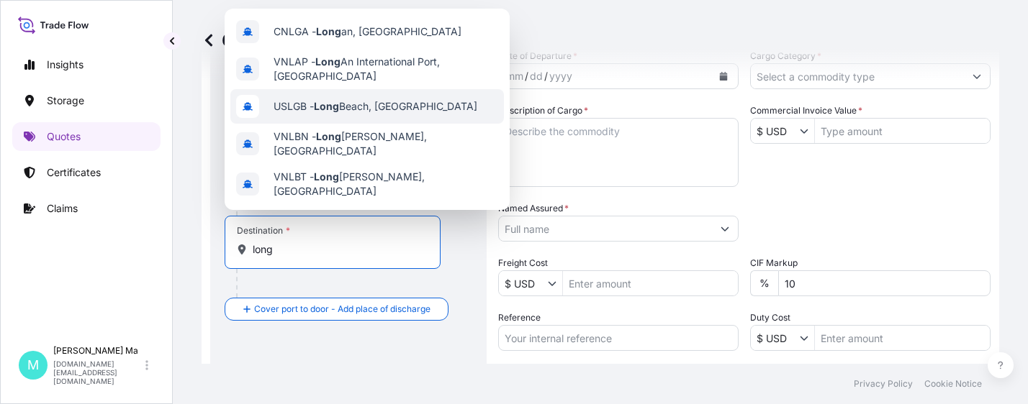
click at [351, 100] on span "USLGB - Long Beach, United States" at bounding box center [375, 106] width 204 height 14
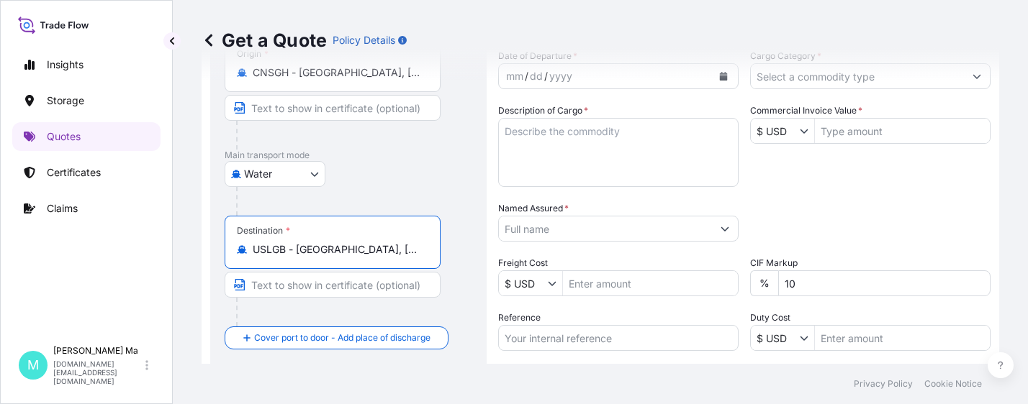
type input "USLGB - Long Beach, United States"
click at [846, 130] on input "Commercial Invoice Value *" at bounding box center [902, 131] width 175 height 26
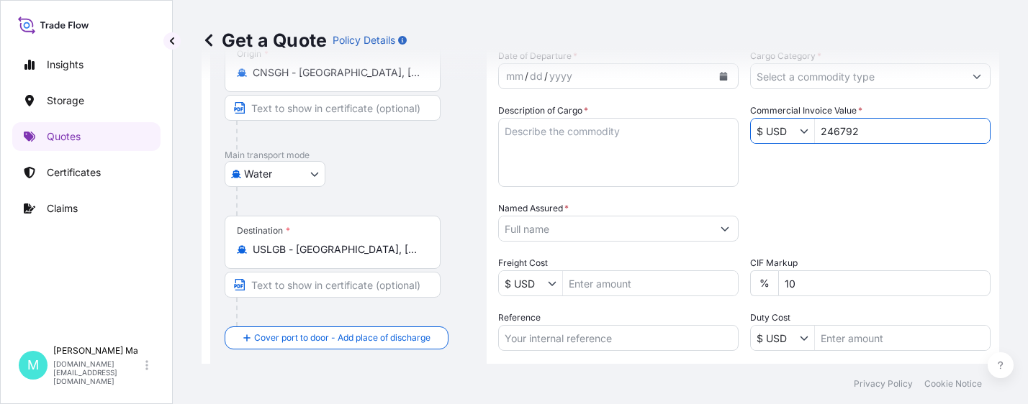
click at [614, 231] on input "Named Assured *" at bounding box center [605, 229] width 213 height 26
type input "246,792"
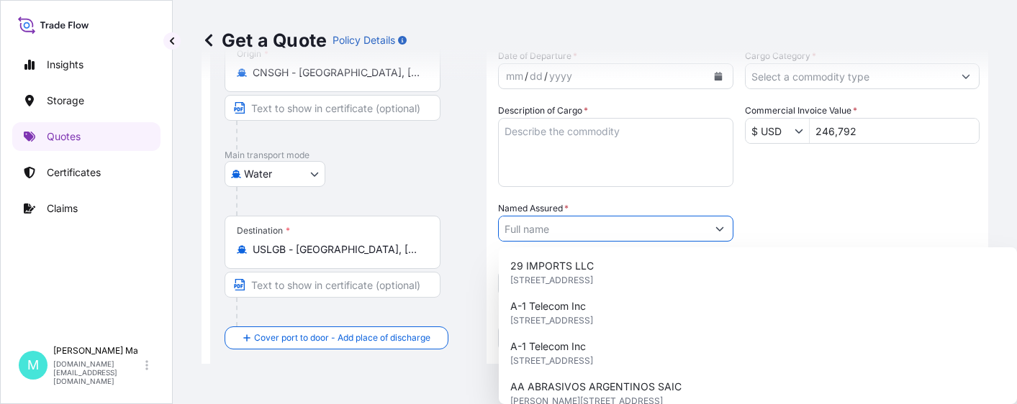
click at [715, 231] on icon "Show suggestions" at bounding box center [719, 229] width 8 height 4
click at [718, 229] on button "Show suggestions" at bounding box center [725, 229] width 26 height 26
click at [715, 229] on icon "Show suggestions" at bounding box center [719, 229] width 8 height 4
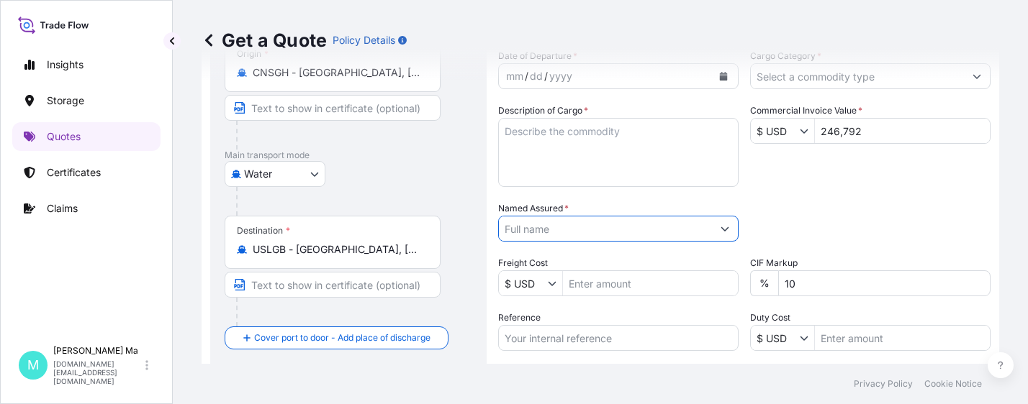
click at [719, 229] on button "Show suggestions" at bounding box center [725, 229] width 26 height 26
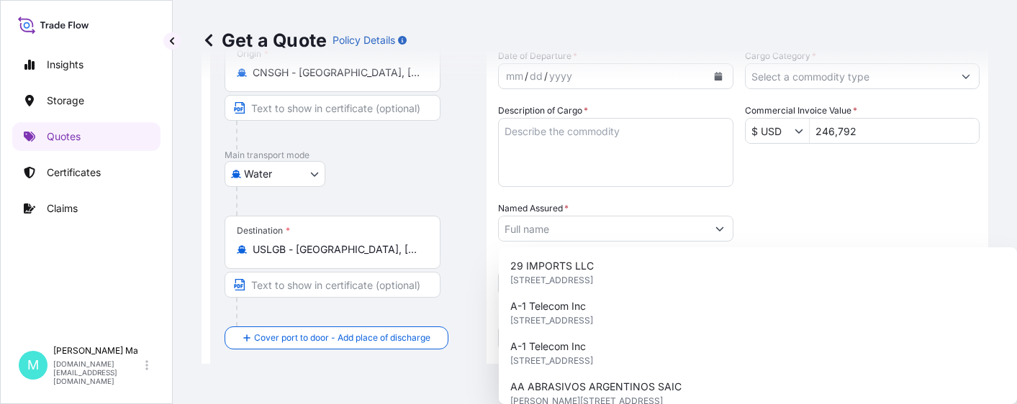
click at [772, 209] on div "Packing Category Type to search a container mode Please select a primary mode o…" at bounding box center [862, 221] width 235 height 40
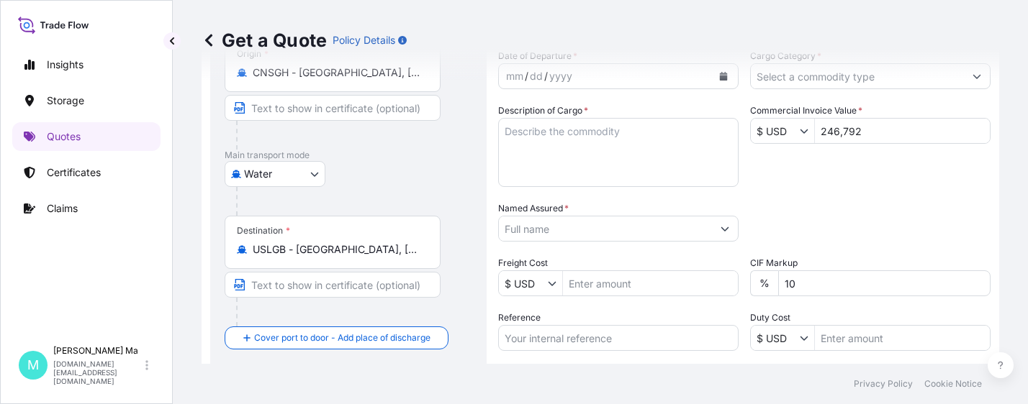
click at [784, 212] on div "Packing Category Type to search a container mode Please select a primary mode o…" at bounding box center [870, 221] width 240 height 40
click at [641, 229] on input "Named Assured *" at bounding box center [605, 229] width 213 height 26
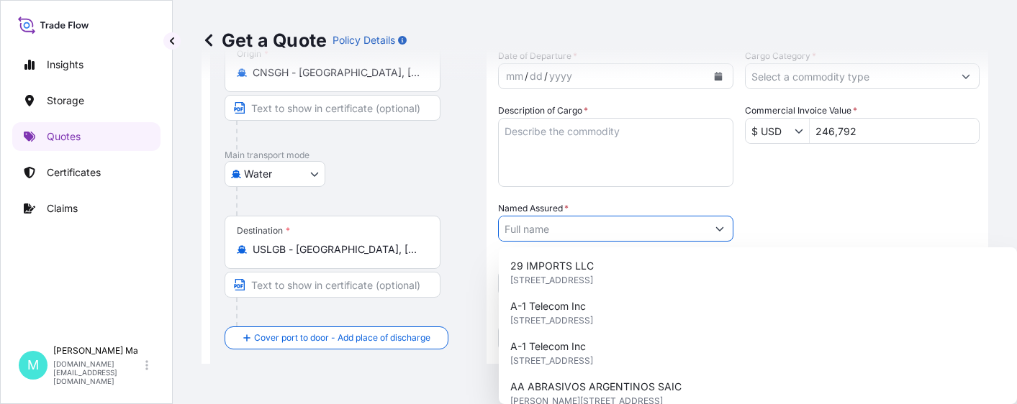
click at [784, 207] on div "Packing Category Type to search a container mode Please select a primary mode o…" at bounding box center [862, 221] width 235 height 40
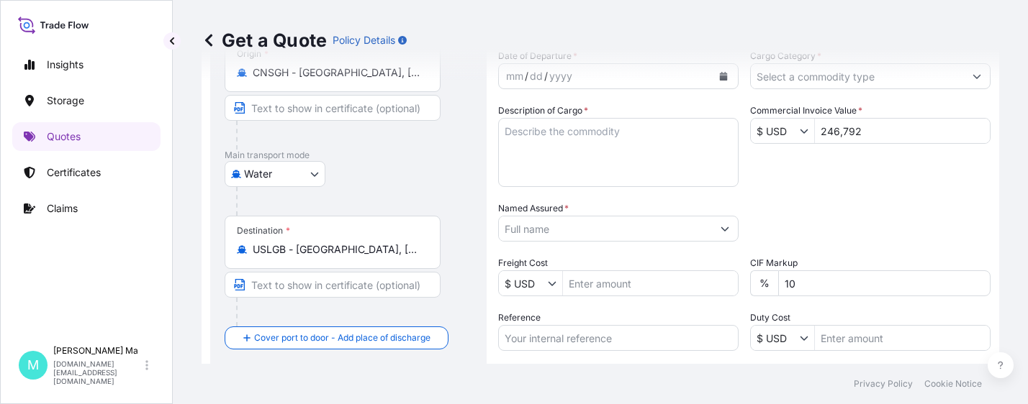
click at [662, 230] on input "Named Assured *" at bounding box center [605, 229] width 213 height 26
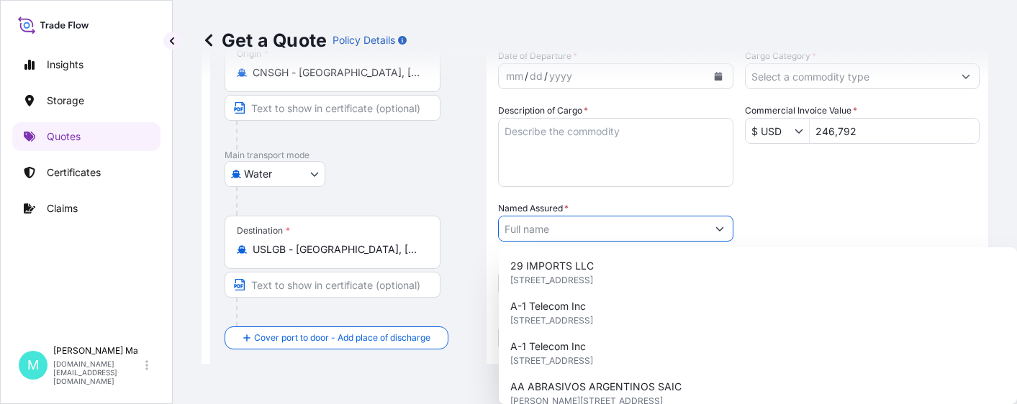
click at [715, 229] on icon "Show suggestions" at bounding box center [719, 229] width 9 height 9
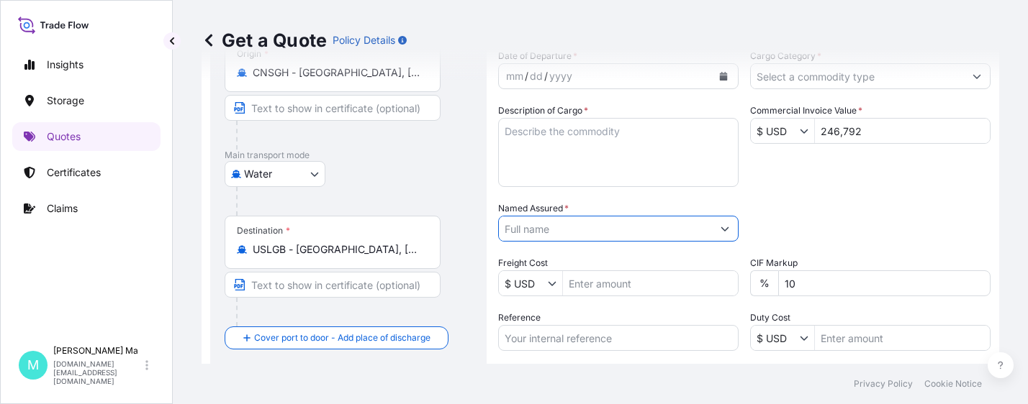
click at [840, 207] on div "Packing Category Type to search a container mode Please select a primary mode o…" at bounding box center [870, 221] width 240 height 40
click at [877, 207] on div "Packing Category Type to search a container mode Please select a primary mode o…" at bounding box center [870, 221] width 240 height 40
click at [915, 207] on div "Packing Category Type to search a container mode Please select a primary mode o…" at bounding box center [870, 221] width 240 height 40
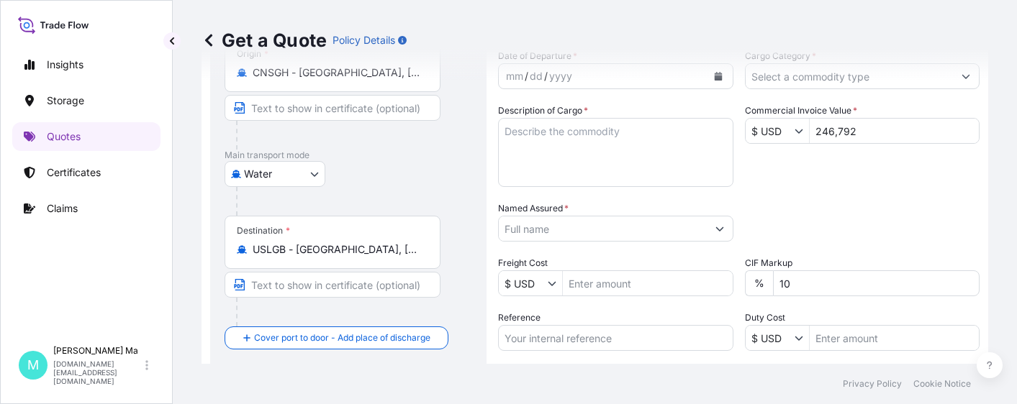
click at [720, 230] on button "Show suggestions" at bounding box center [720, 229] width 26 height 26
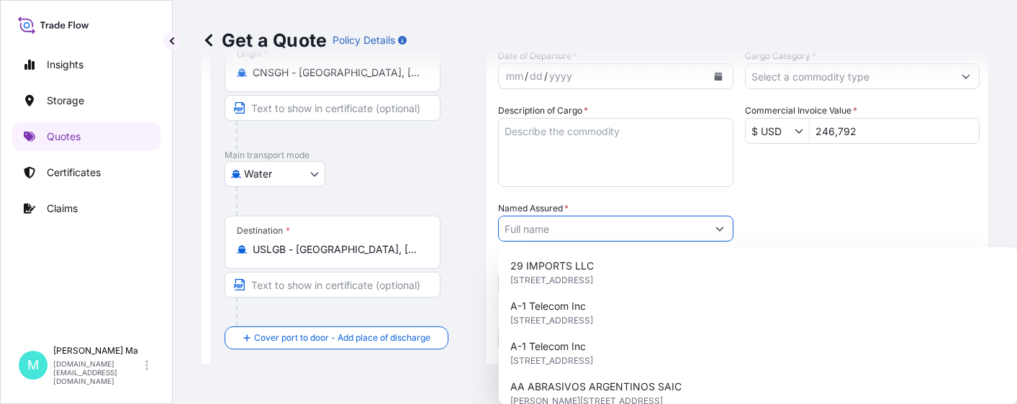
click at [823, 207] on div "Packing Category Type to search a container mode Please select a primary mode o…" at bounding box center [862, 221] width 235 height 40
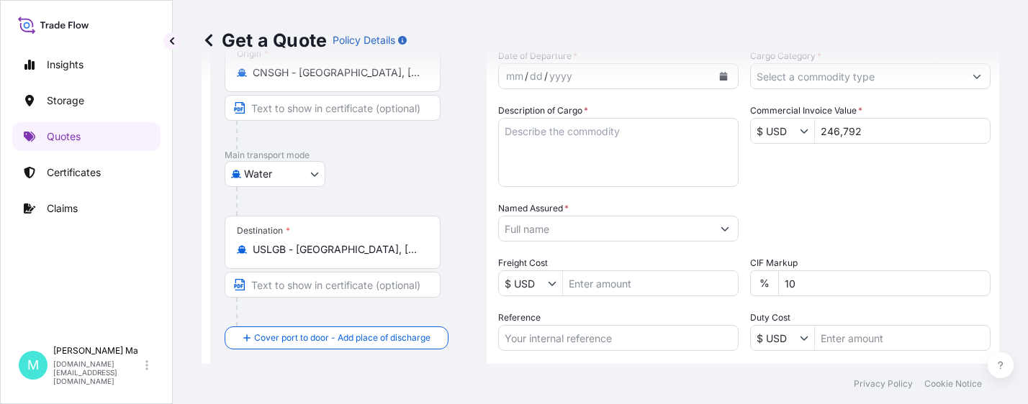
click at [630, 232] on input "Named Assured *" at bounding box center [605, 229] width 213 height 26
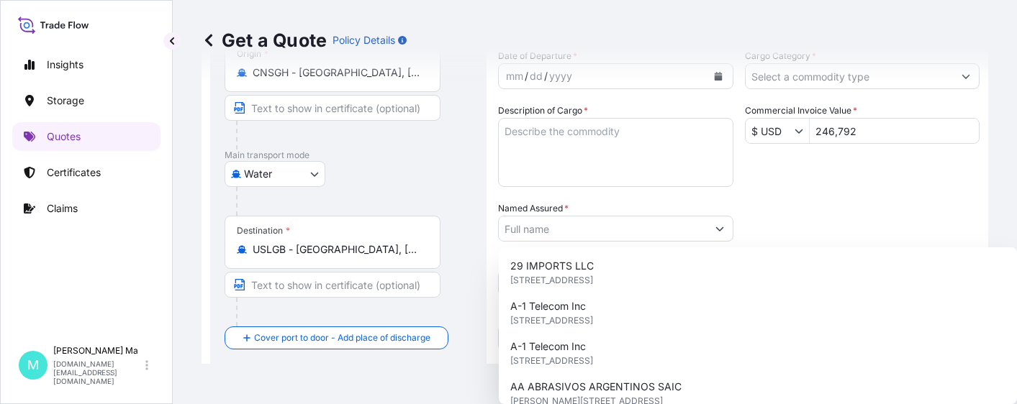
click at [838, 203] on div "Packing Category Type to search a container mode Please select a primary mode o…" at bounding box center [862, 221] width 235 height 40
click at [720, 227] on button "Show suggestions" at bounding box center [720, 229] width 26 height 26
click at [846, 201] on div "Date of Departure * mm / dd / yyyy Cargo Category * Description of Cargo * Comm…" at bounding box center [738, 227] width 481 height 357
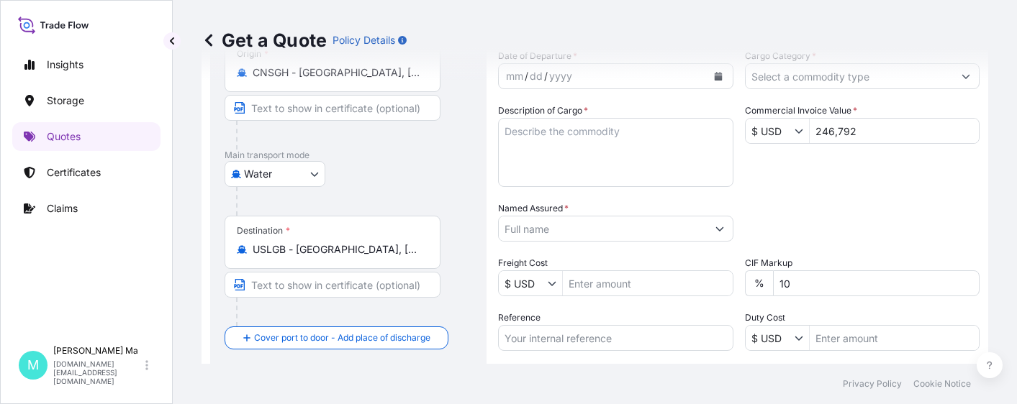
click at [593, 230] on input "Named Assured *" at bounding box center [603, 229] width 208 height 26
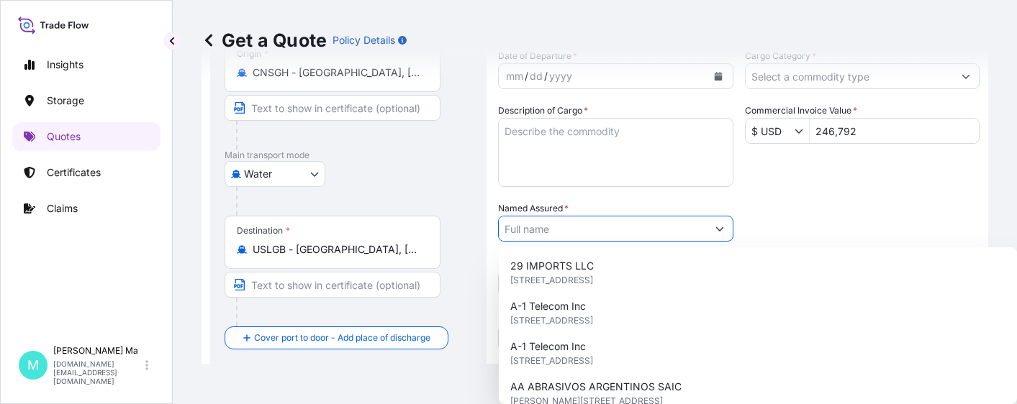
paste input "Shanghai Sigeyun Digital Technology Co., Ltd"
type input "Shanghai Sigeyun Digital Technology Co., Ltd"
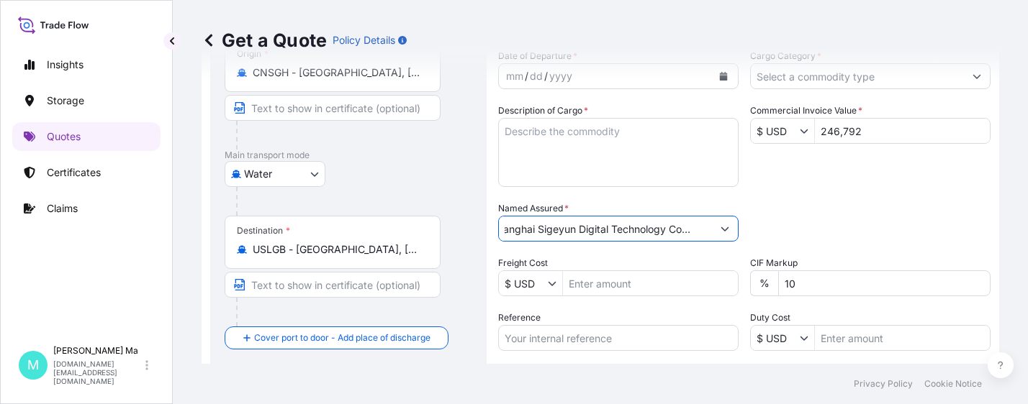
click at [461, 217] on form "Route Details Reset Route Details Place of loading Building 7, No. 355, Boyi Ro…" at bounding box center [599, 182] width 797 height 680
click at [594, 229] on input "Shanghai Sigeyun Digital Technology Co., Ltd" at bounding box center [605, 229] width 213 height 26
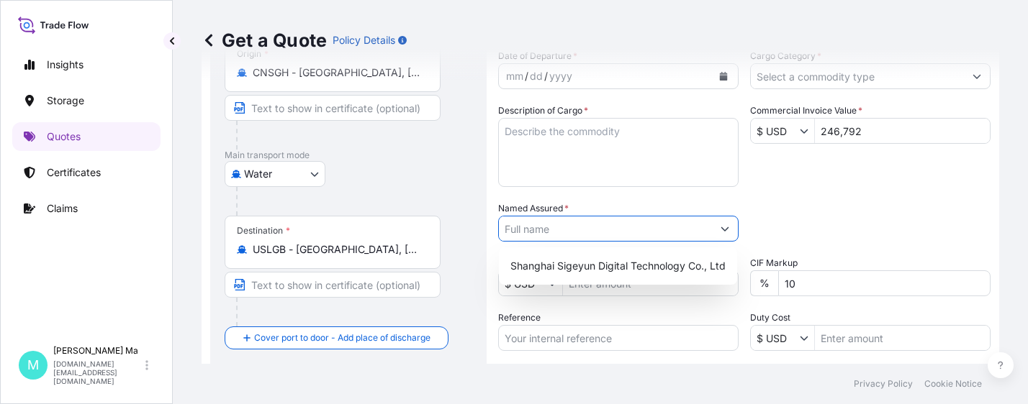
scroll to position [0, 0]
click at [815, 185] on div "Date of Departure * mm / dd / yyyy Cargo Category * Description of Cargo * Comm…" at bounding box center [744, 227] width 492 height 357
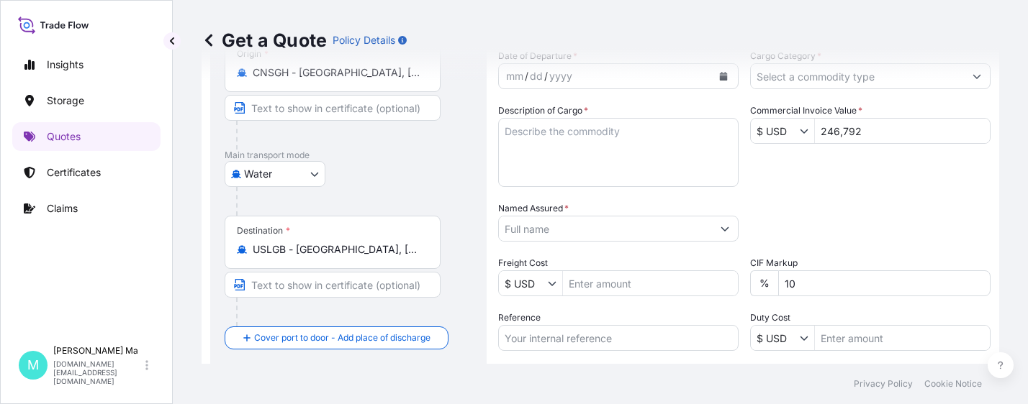
click at [867, 191] on div "Date of Departure * mm / dd / yyyy Cargo Category * Description of Cargo * Comm…" at bounding box center [744, 227] width 492 height 357
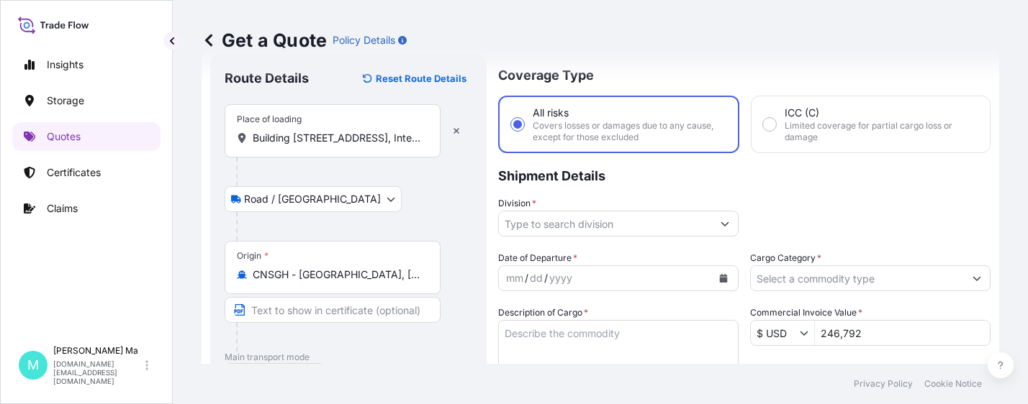
scroll to position [253, 0]
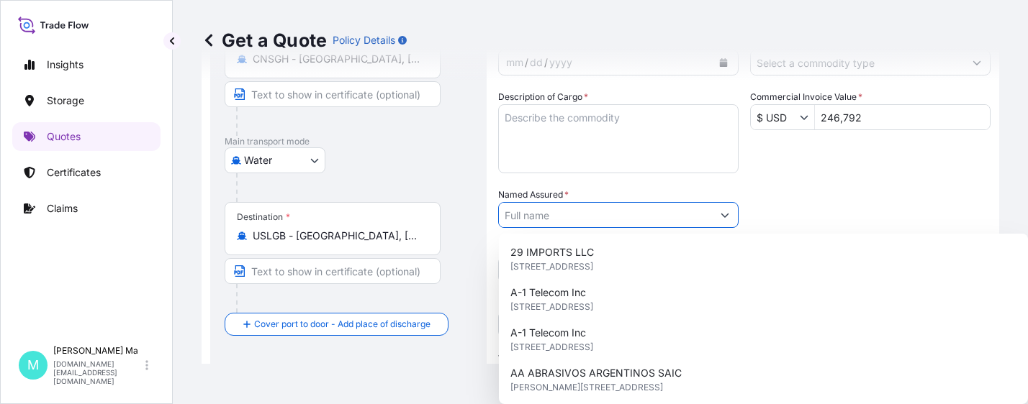
click at [607, 214] on input "Named Assured *" at bounding box center [605, 215] width 213 height 26
click at [643, 188] on div "Named Assured *" at bounding box center [615, 208] width 235 height 40
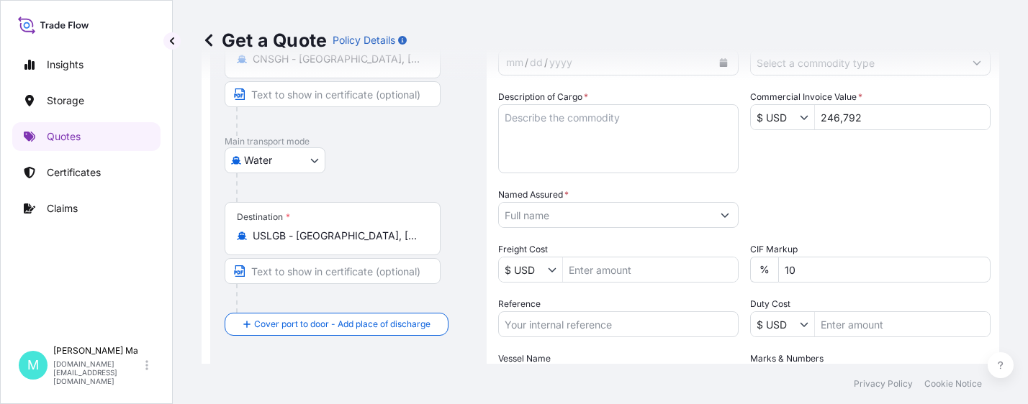
click at [609, 214] on input "Named Assured *" at bounding box center [605, 215] width 213 height 26
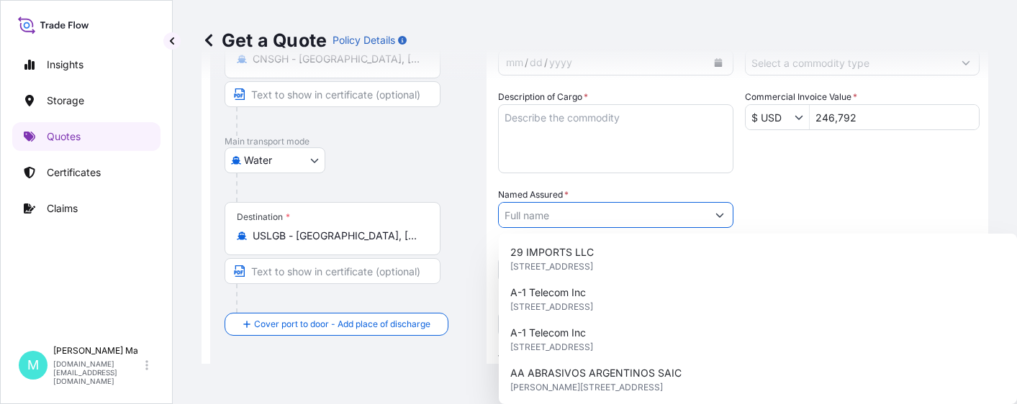
paste input "Shanghai Sigeyun Digital Technology Co., Ltd"
type input "Shanghai Sigeyun Digital Technology Co., Ltd"
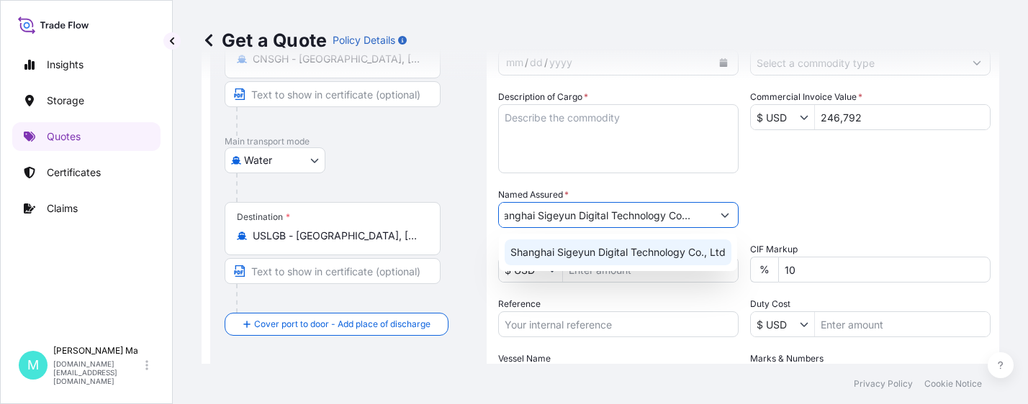
click at [621, 254] on span "Shanghai Sigeyun Digital Technology Co., Ltd" at bounding box center [617, 252] width 215 height 14
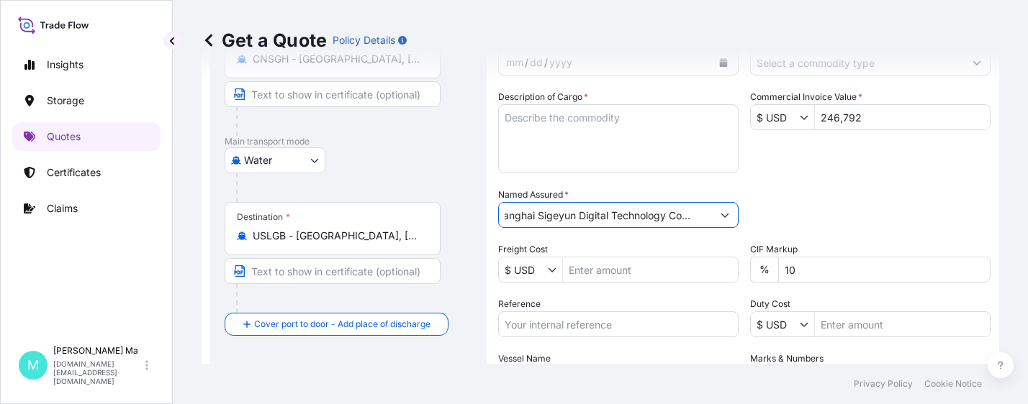
drag, startPoint x: 702, startPoint y: 215, endPoint x: 602, endPoint y: 207, distance: 100.4
click at [603, 205] on input "Shanghai Sigeyun Digital Technology Co., Ltd" at bounding box center [605, 215] width 213 height 26
click at [590, 215] on input "Shanghai Sigeyun Digital Technology Co., Ltd" at bounding box center [605, 215] width 213 height 26
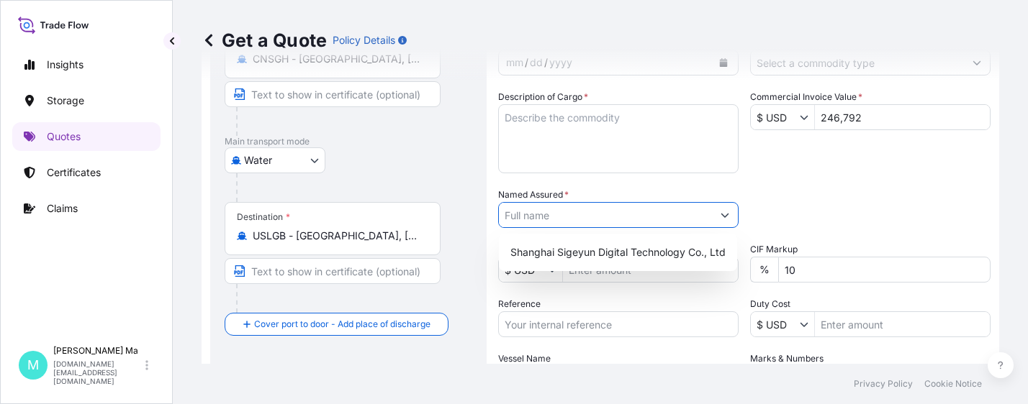
scroll to position [0, 0]
click at [811, 184] on div "Date of Departure * mm / dd / yyyy Cargo Category * Description of Cargo * Comm…" at bounding box center [744, 213] width 492 height 357
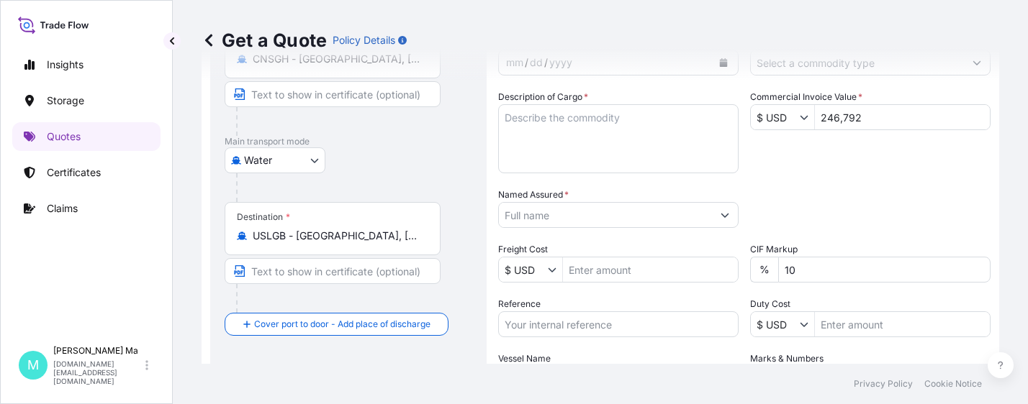
click at [853, 183] on div "Date of Departure * mm / dd / yyyy Cargo Category * Description of Cargo * Comm…" at bounding box center [744, 213] width 492 height 357
click at [884, 180] on div "Date of Departure * mm / dd / yyyy Cargo Category * Description of Cargo * Comm…" at bounding box center [744, 213] width 492 height 357
click at [815, 178] on div "Date of Departure * mm / dd / yyyy Cargo Category * Description of Cargo * Comm…" at bounding box center [744, 213] width 492 height 357
click at [836, 178] on div "Date of Departure * mm / dd / yyyy Cargo Category * Description of Cargo * Comm…" at bounding box center [744, 213] width 492 height 357
click at [615, 214] on input "Named Assured *" at bounding box center [605, 215] width 213 height 26
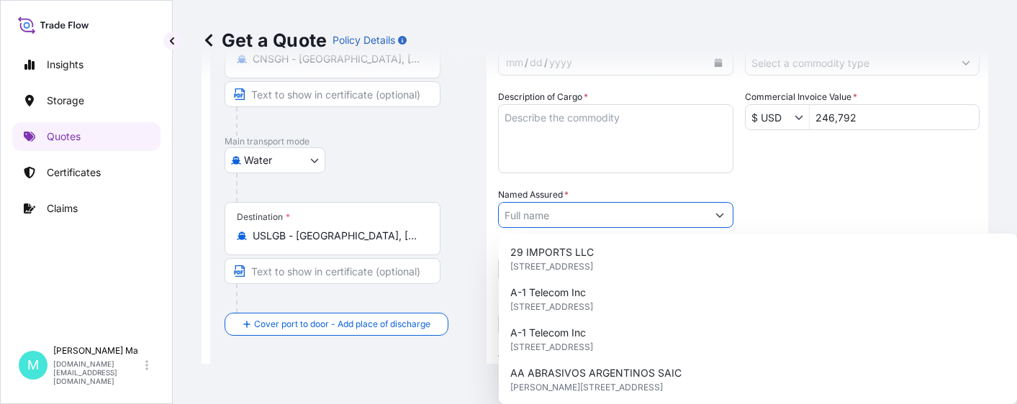
paste input "Shanghai Sigeyun Digital Technology Co., Ltd"
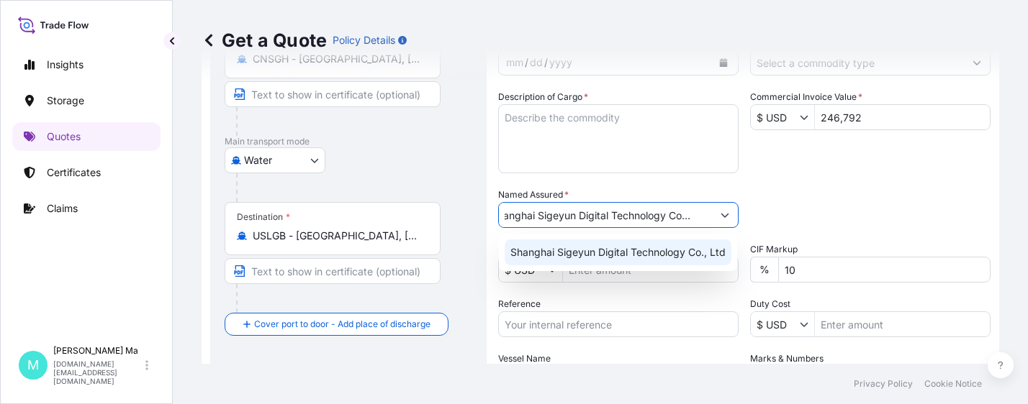
click at [668, 249] on span "Shanghai Sigeyun Digital Technology Co., Ltd" at bounding box center [617, 252] width 215 height 14
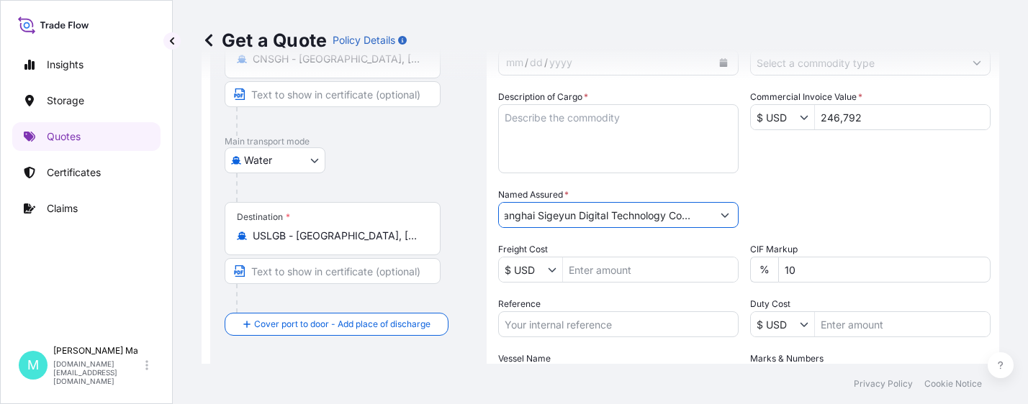
type input "Shanghai Sigeyun Digital Technology Co., Ltd"
click at [645, 327] on input "Reference" at bounding box center [618, 325] width 240 height 26
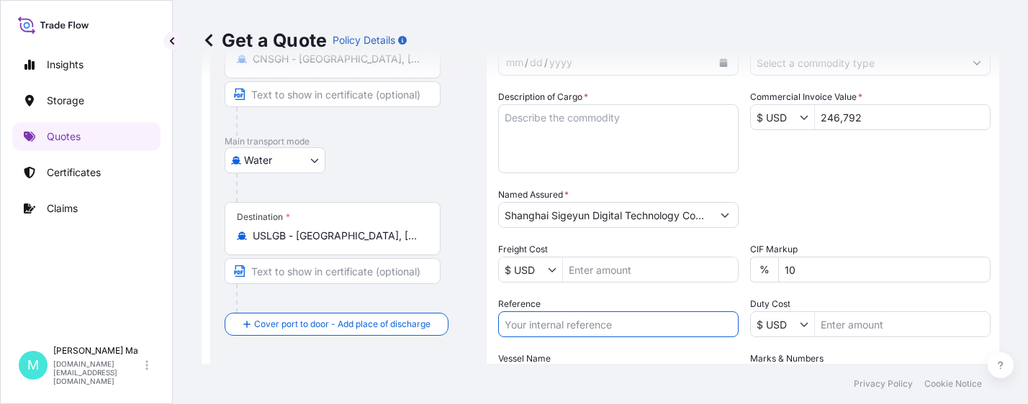
paste input "DI-2025.09.16-002043-SHIP"
type input "DI-2025.09.16-002043-SHIP"
click at [872, 189] on div "Packing Category Type to search a container mode Please select a primary mode o…" at bounding box center [870, 208] width 240 height 40
click at [903, 191] on div "Packing Category Type to search a container mode Please select a primary mode o…" at bounding box center [870, 208] width 240 height 40
click at [872, 181] on div "Date of Departure * mm / dd / yyyy Cargo Category * Description of Cargo * Comm…" at bounding box center [744, 213] width 492 height 357
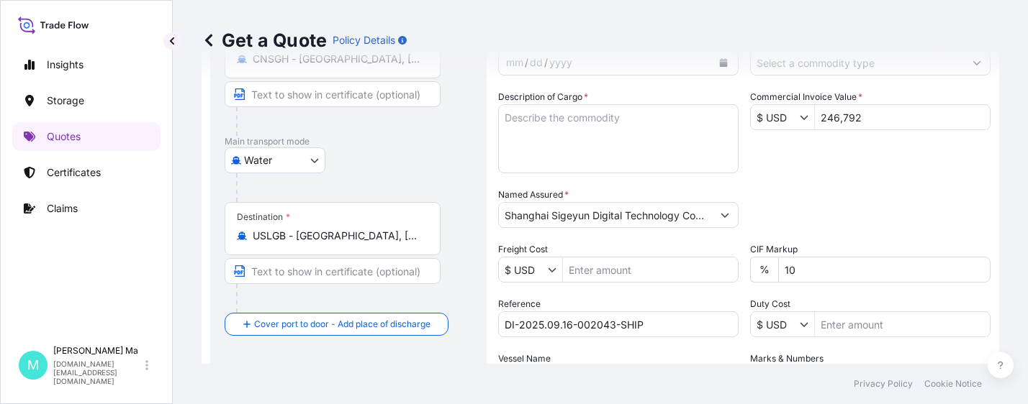
click at [561, 121] on textarea "Description of Cargo *" at bounding box center [618, 138] width 240 height 69
paste textarea "SigenStor BAT 9.0 DI 2025.09.16 002043 SHIP CL:9 UN:3480"
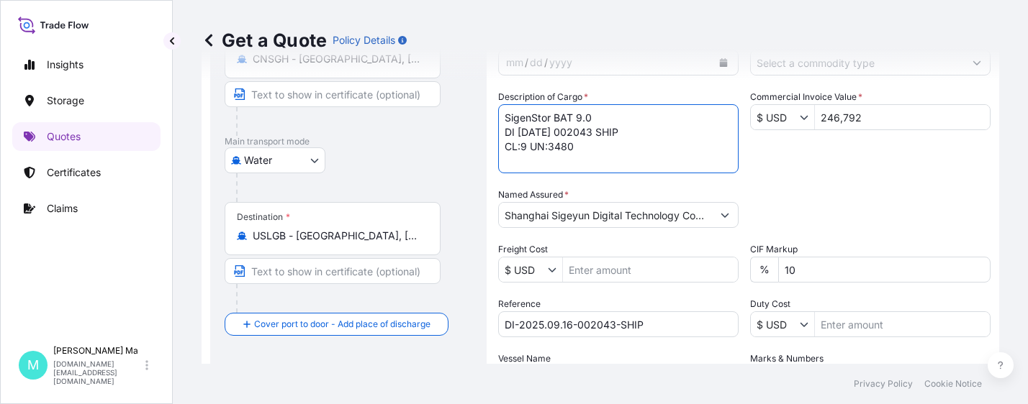
scroll to position [181, 0]
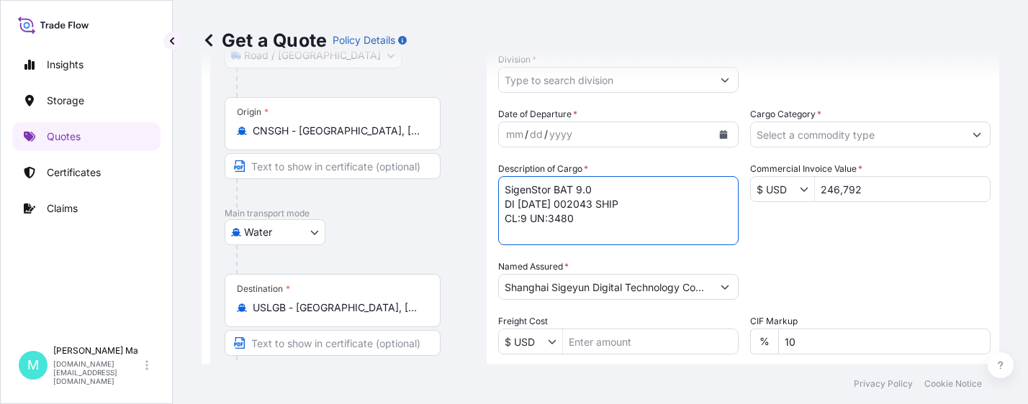
type textarea "SigenStor BAT 9.0 DI 2025.09.16 002043 SHIP CL:9 UN:3480"
click at [719, 133] on icon "Calendar" at bounding box center [723, 134] width 9 height 9
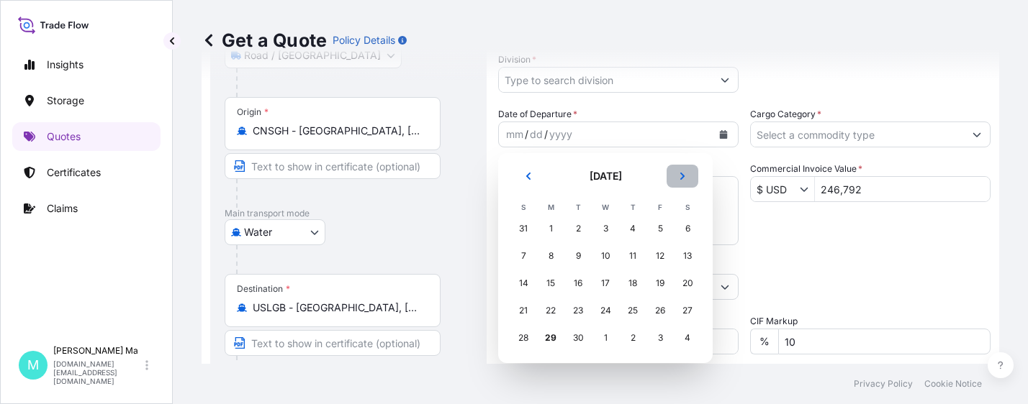
click at [682, 176] on icon "Next" at bounding box center [682, 176] width 9 height 9
click at [658, 227] on div "3" at bounding box center [660, 229] width 26 height 26
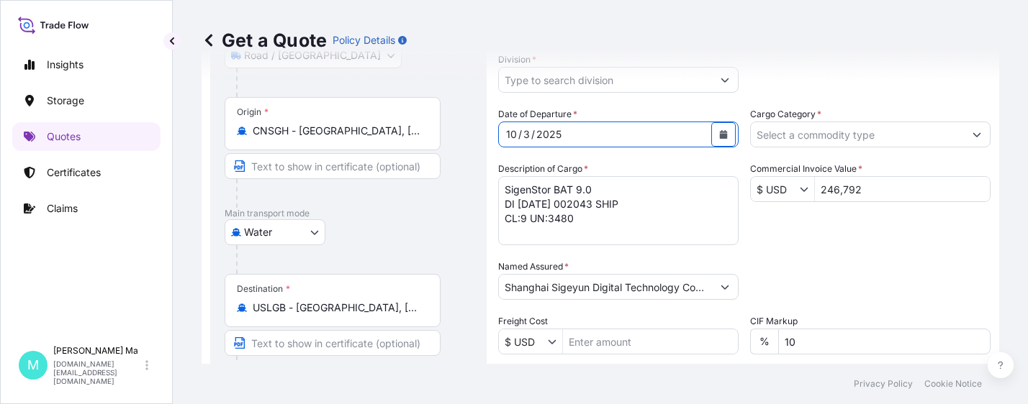
scroll to position [396, 0]
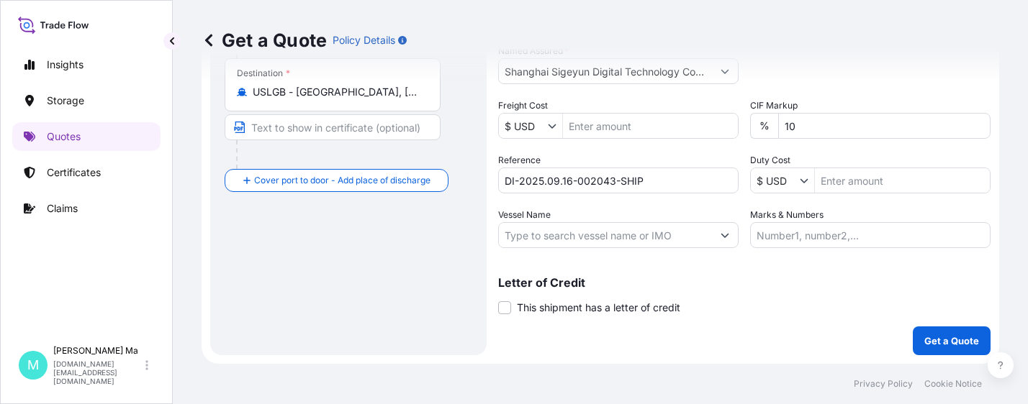
click at [564, 237] on input "Vessel Name" at bounding box center [605, 235] width 213 height 26
paste input "OOCL POLAND"
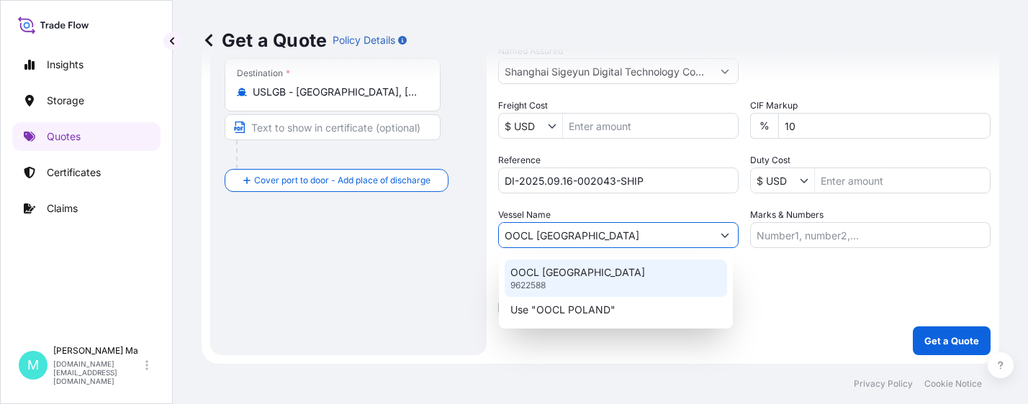
click at [644, 273] on div "OOCL POLAND 9622588" at bounding box center [615, 278] width 222 height 37
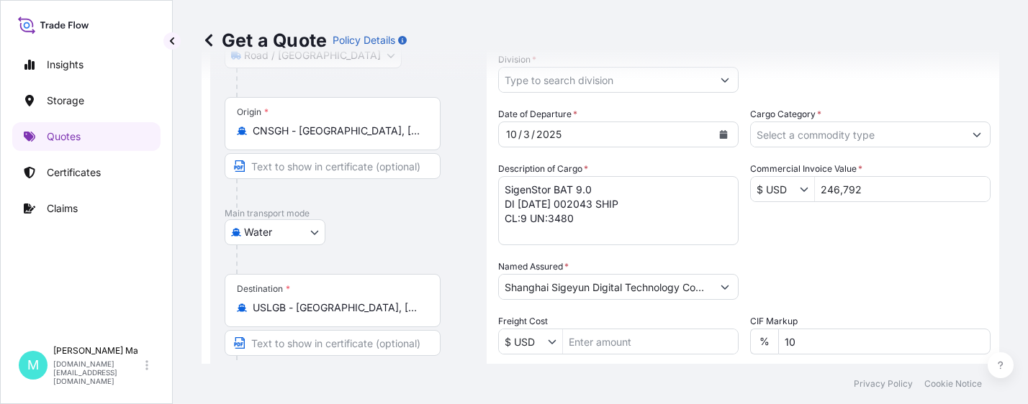
scroll to position [109, 0]
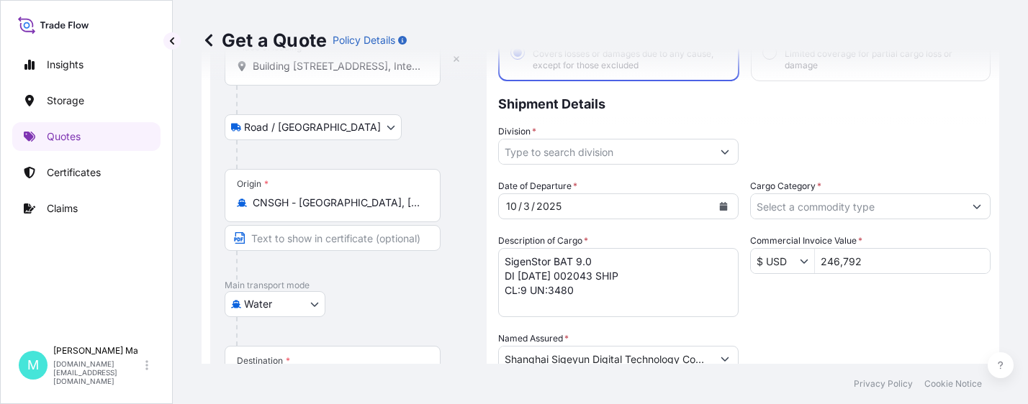
type input "OOCL POLAND"
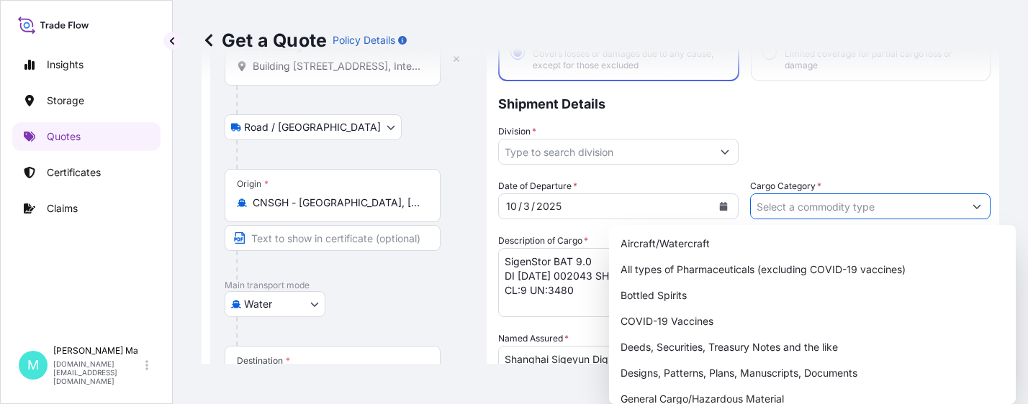
click at [871, 214] on input "Cargo Category *" at bounding box center [857, 207] width 213 height 26
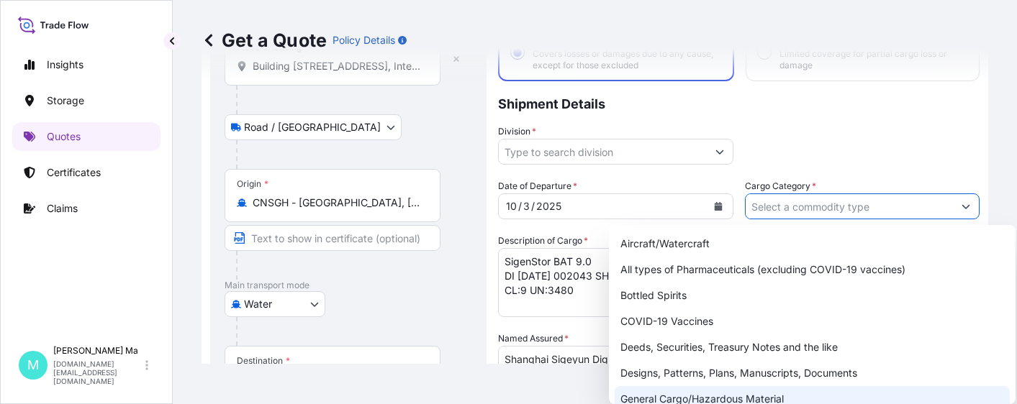
click at [643, 395] on div "General Cargo/Hazardous Material" at bounding box center [812, 399] width 395 height 26
type input "General Cargo/Hazardous Material"
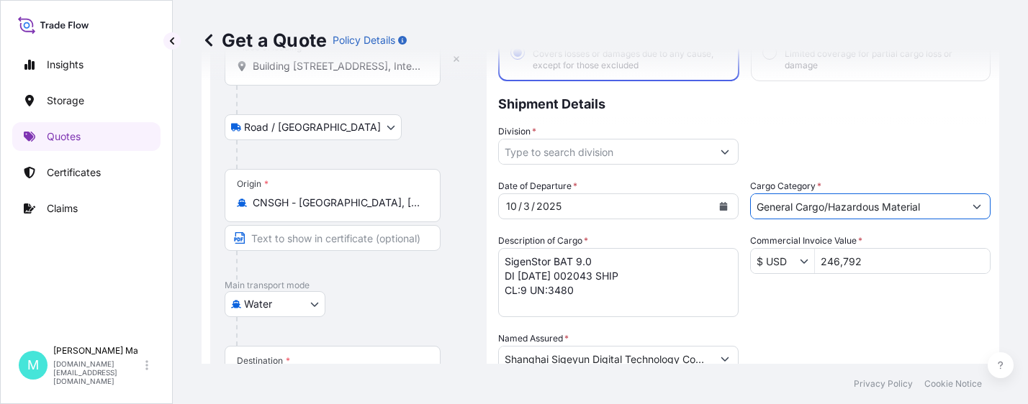
click at [694, 153] on input "Division *" at bounding box center [605, 152] width 213 height 26
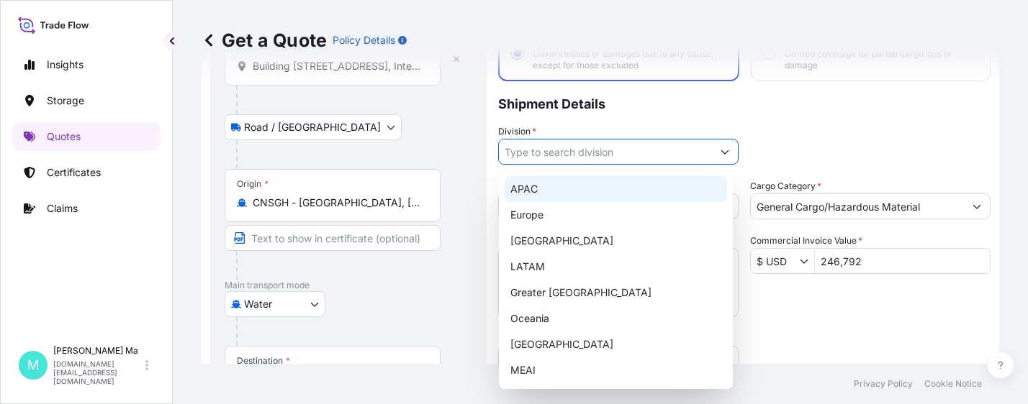
click at [586, 189] on div "APAC" at bounding box center [615, 189] width 222 height 26
type input "APAC"
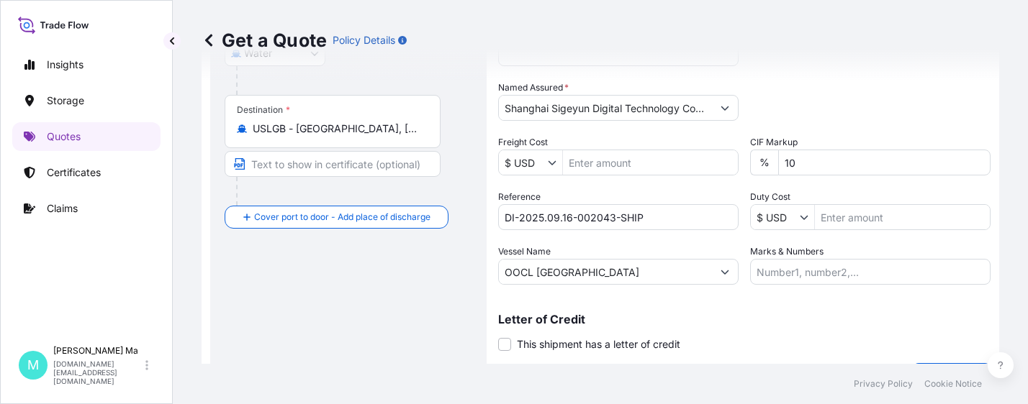
scroll to position [396, 0]
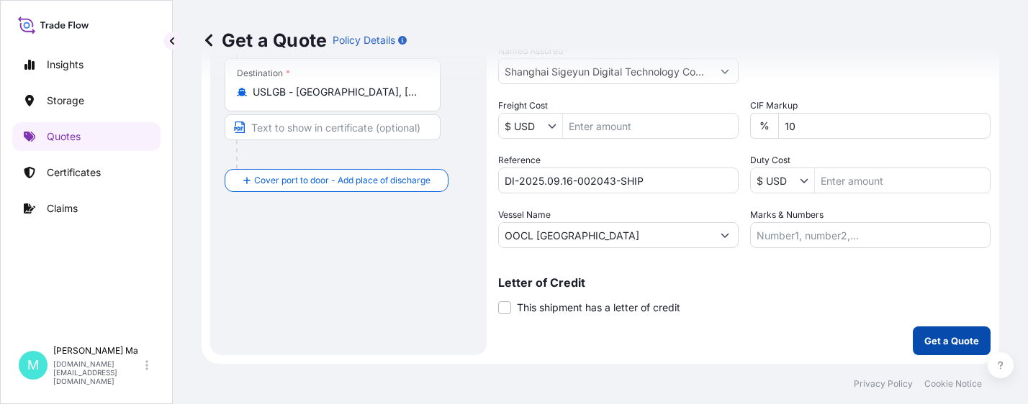
click at [929, 339] on p "Get a Quote" at bounding box center [951, 341] width 55 height 14
click at [931, 339] on p "Get a Quote" at bounding box center [951, 341] width 55 height 14
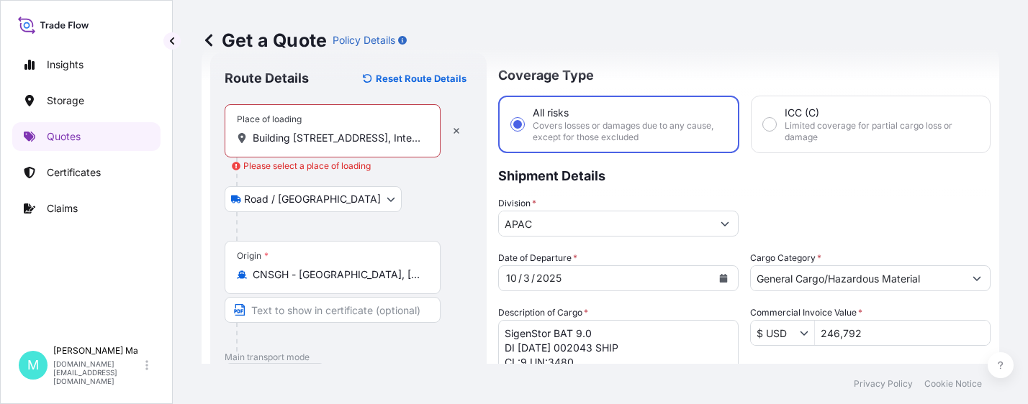
scroll to position [0, 0]
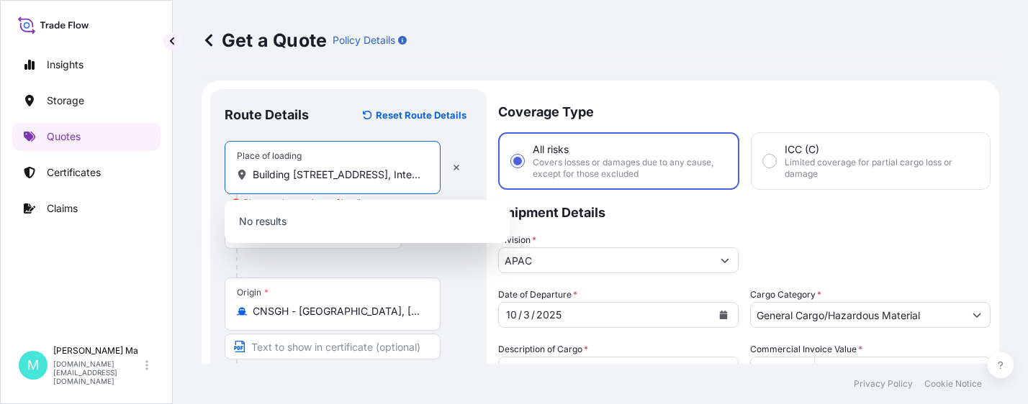
drag, startPoint x: 281, startPoint y: 174, endPoint x: 205, endPoint y: 169, distance: 75.7
click at [289, 173] on input "Building 7, No. 355, Boyi Road, Intersection of Boyi Road and Xueyang Road" at bounding box center [338, 175] width 170 height 14
drag, startPoint x: 273, startPoint y: 171, endPoint x: 738, endPoint y: 178, distance: 465.6
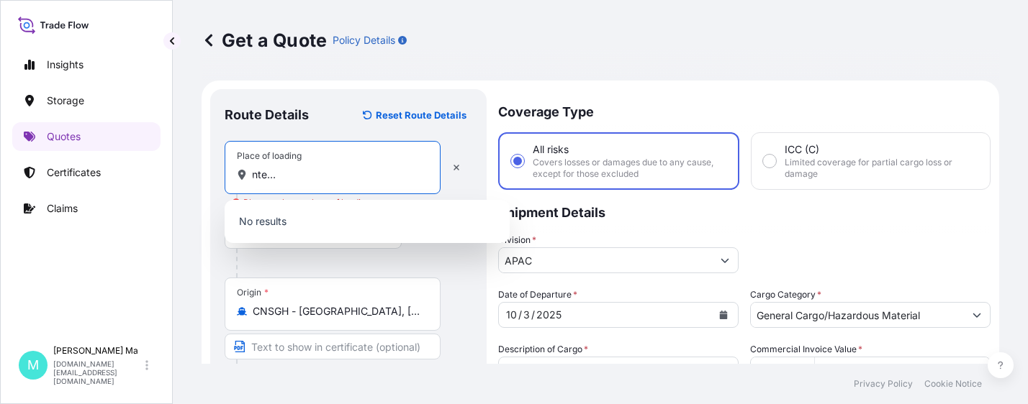
click at [439, 261] on div at bounding box center [354, 263] width 236 height 29
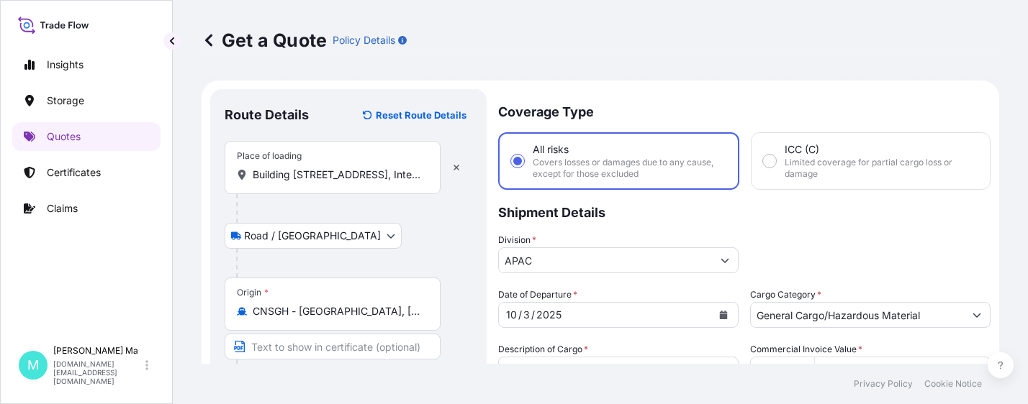
click at [303, 178] on input "Building 7, No. 355, Boyi Road, Intersection of Boyi Road and Xueyang Road" at bounding box center [338, 175] width 170 height 14
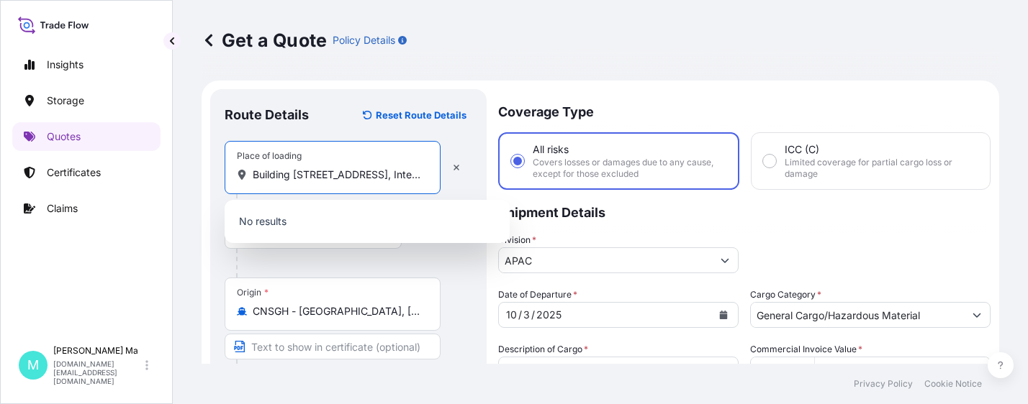
click at [345, 173] on input "Building 7,No. 355, Boyi Road, Intersection of Boyi Road and Xueyang Road" at bounding box center [338, 175] width 170 height 14
click at [394, 175] on input "Building 7,No. 355,Boyi Road, Intersection of Boyi Road and Xueyang Road" at bounding box center [338, 175] width 170 height 14
drag, startPoint x: 376, startPoint y: 175, endPoint x: 513, endPoint y: 176, distance: 137.4
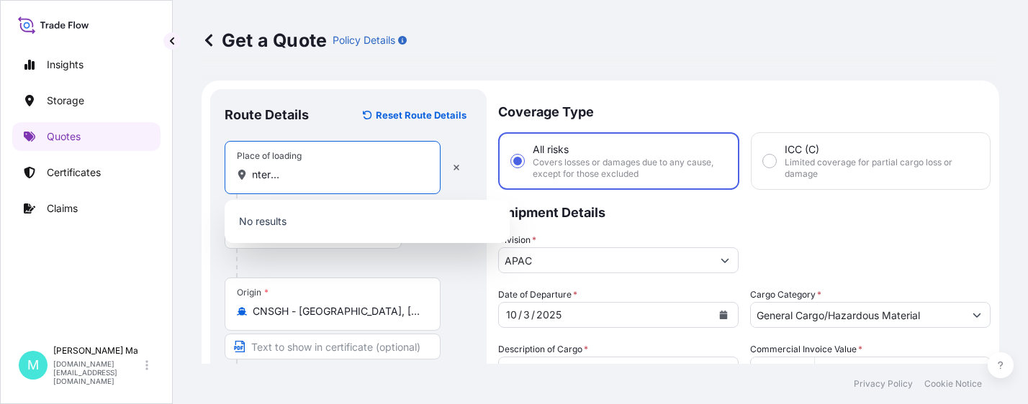
click at [348, 173] on input "Building 7,No. 355,Boyi Road,Intersection of Boyi Road and Xueyang Road" at bounding box center [338, 175] width 170 height 14
drag, startPoint x: 358, startPoint y: 175, endPoint x: 332, endPoint y: 178, distance: 26.1
click at [332, 178] on input "Building 7,No. 355,Boyi Road,Intersection of Boyi Road and Xueyang Road" at bounding box center [338, 175] width 170 height 14
click at [383, 178] on input "Building 7,No. 355,Boyi Road,Intersection of Boyi Road and Xueyang Road" at bounding box center [338, 175] width 170 height 14
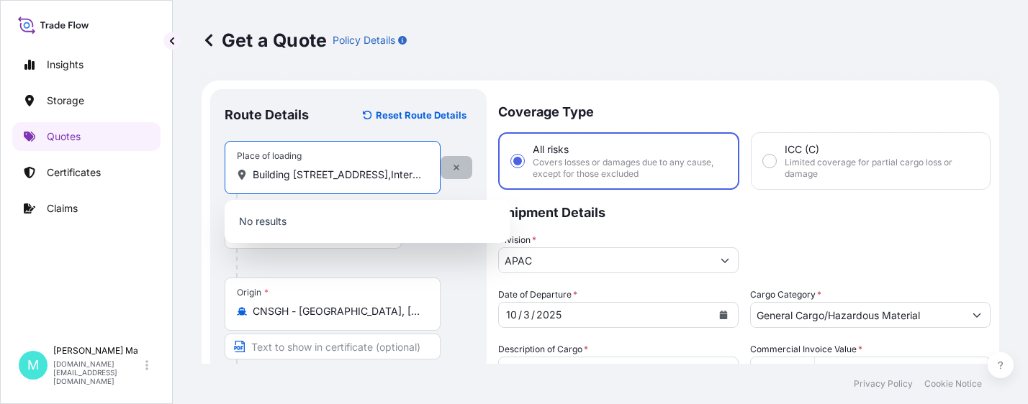
scroll to position [0, 181]
drag, startPoint x: 372, startPoint y: 176, endPoint x: 468, endPoint y: 174, distance: 95.7
click at [468, 174] on div "Place of loading Building 7,No. 355,Boyi Road,Intersection of Boyi Road and Xue…" at bounding box center [349, 167] width 248 height 53
click at [361, 176] on input "Building 7,No. 355,Boyi Road,Intersection of Boyi Road and Xueyang Road" at bounding box center [338, 175] width 170 height 14
drag, startPoint x: 390, startPoint y: 175, endPoint x: 458, endPoint y: 170, distance: 68.5
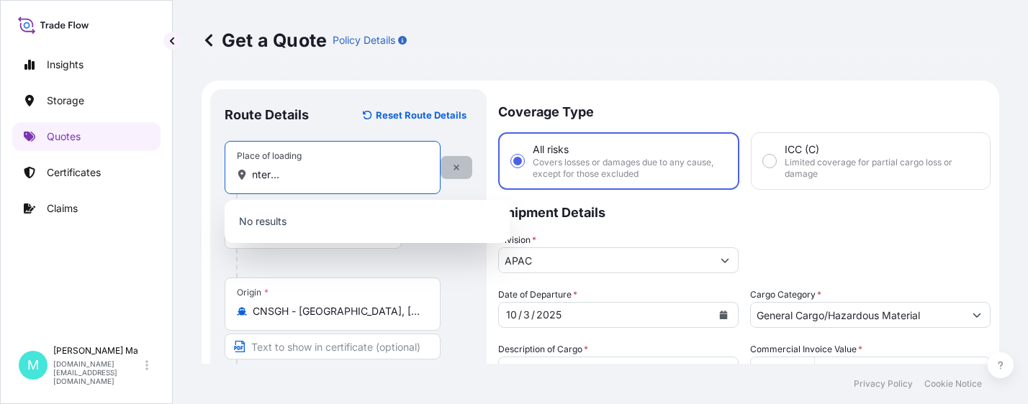
click at [458, 170] on div "Place of loading Building 7,No. 355,Boyi Road,Intersection of Boyi Road and Xue…" at bounding box center [349, 167] width 248 height 53
drag, startPoint x: 367, startPoint y: 176, endPoint x: 197, endPoint y: 177, distance: 169.8
click at [197, 177] on div "Get a Quote Policy Details Route Details Reset Route Details Place of loading B…" at bounding box center [600, 182] width 855 height 364
click at [319, 175] on input "Building 7,No. 355,Boyi Road,Intersection of Boyi Road and Xueyang Road" at bounding box center [338, 175] width 170 height 14
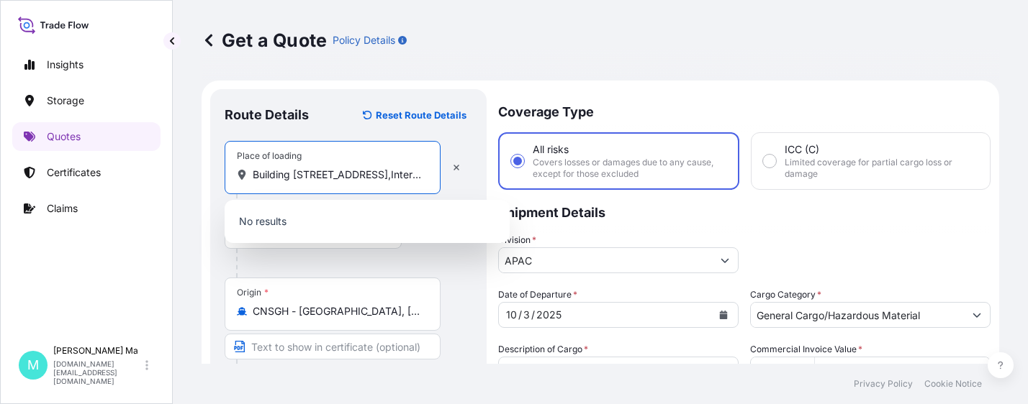
scroll to position [360, 0]
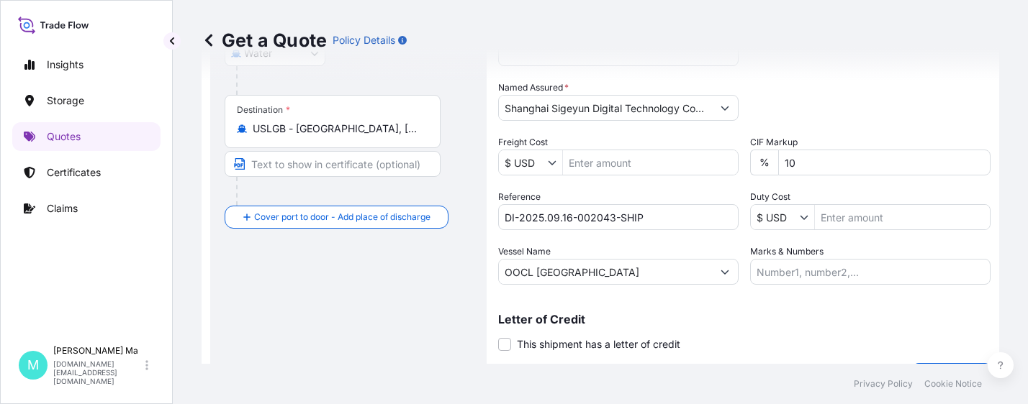
click at [912, 364] on footer "Privacy Policy Cookie Notice" at bounding box center [600, 384] width 855 height 40
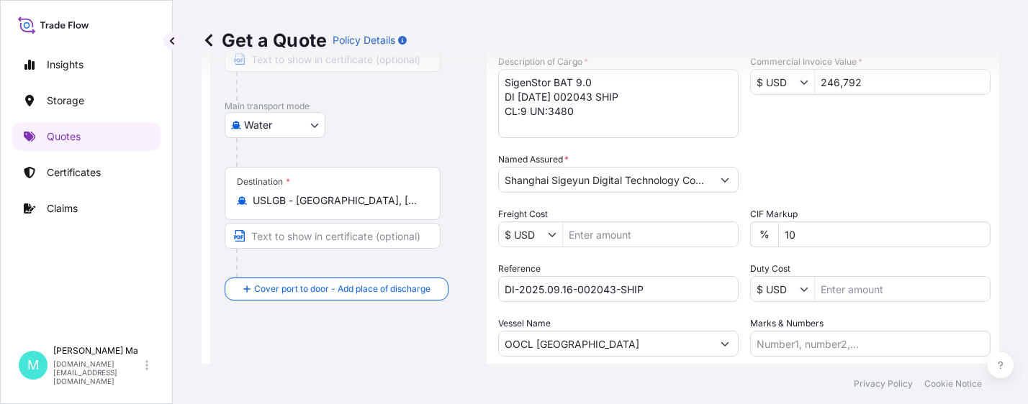
scroll to position [396, 0]
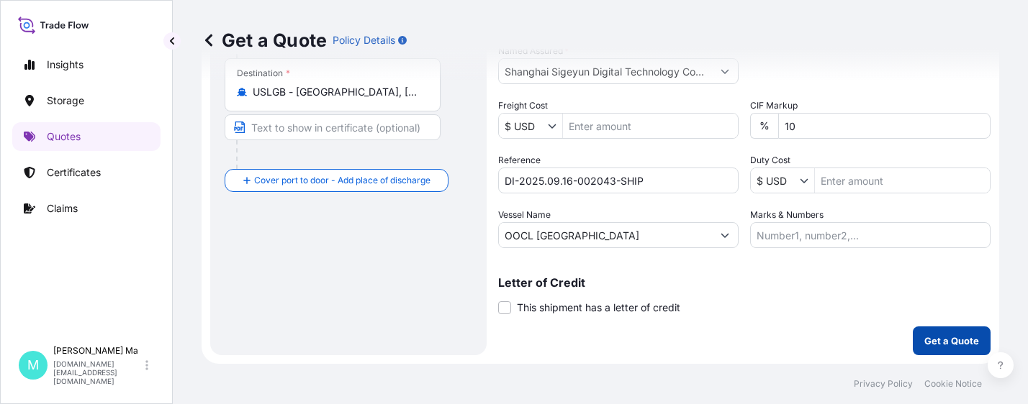
click at [938, 340] on p "Get a Quote" at bounding box center [951, 341] width 55 height 14
click at [929, 338] on p "Get a Quote" at bounding box center [951, 341] width 55 height 14
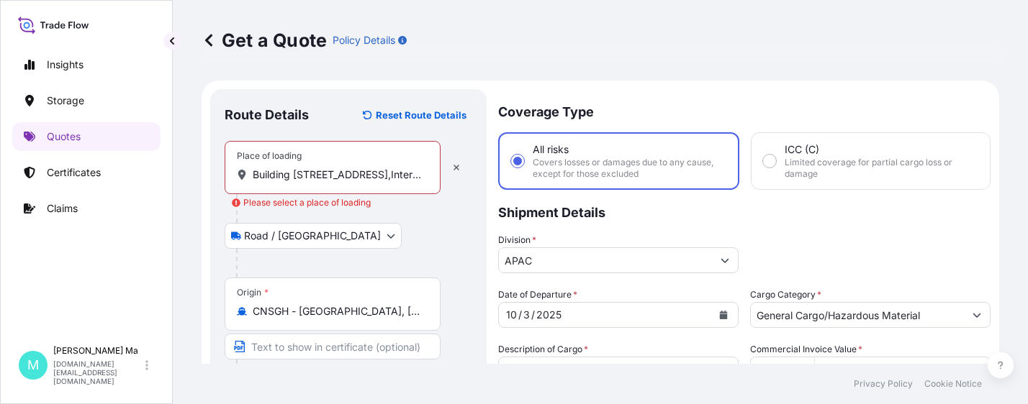
click at [321, 174] on input "Building 7,No. 355,Boyi Road,Intersection of Boyi Road and Xueyang Road" at bounding box center [338, 175] width 170 height 14
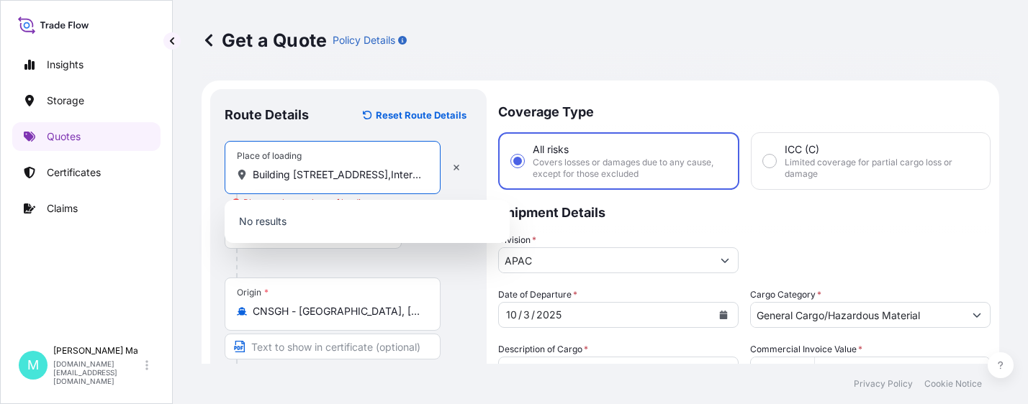
scroll to position [0, 178]
drag, startPoint x: 386, startPoint y: 173, endPoint x: 775, endPoint y: 176, distance: 388.6
click at [429, 173] on div "Place of loading Building 7,No.355,Boyi Road,Intersection of Boyi Road and Xuey…" at bounding box center [333, 167] width 216 height 53
click at [422, 173] on input "Building 7,No.355,Boyi Road,Intersection of Boyi Road and Xueyang Road" at bounding box center [338, 175] width 170 height 14
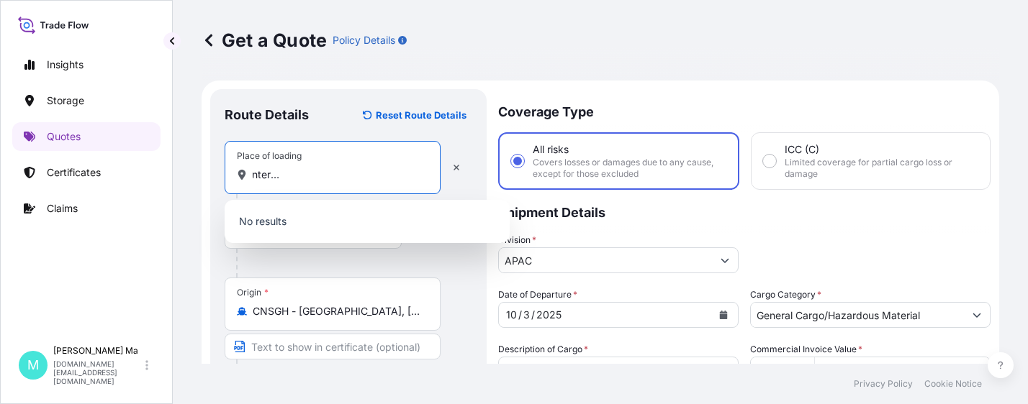
scroll to position [0, 0]
click at [409, 176] on input "Building 7,No.355,Boyi Road,Intersection of Boyi Road and Xueyang Road" at bounding box center [338, 175] width 170 height 14
drag, startPoint x: 347, startPoint y: 173, endPoint x: 453, endPoint y: 172, distance: 106.5
click at [453, 172] on div "Place of loading Building 7,No.355,Boyi Road,Intersection of Boyi Road and Xuey…" at bounding box center [349, 167] width 248 height 53
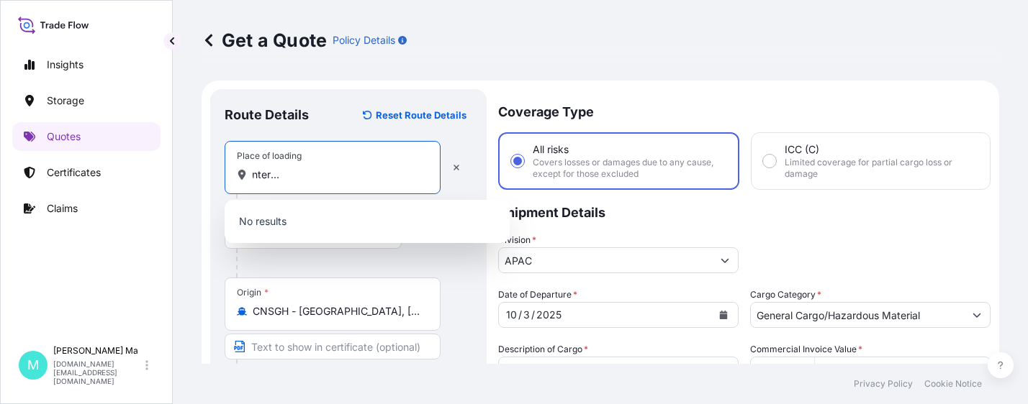
click at [568, 33] on div "Get a Quote Policy Details" at bounding box center [599, 40] width 797 height 23
drag, startPoint x: 371, startPoint y: 176, endPoint x: 726, endPoint y: 171, distance: 354.8
click at [423, 173] on div "Building 7,No.355,Boyi Road,Intersection of Boyi Road and Xueyang Road" at bounding box center [332, 175] width 191 height 14
click at [422, 173] on input "Building 7,No.355,Boyi Road,Intersection of Boyi Road and Xueyang Road" at bounding box center [338, 175] width 170 height 14
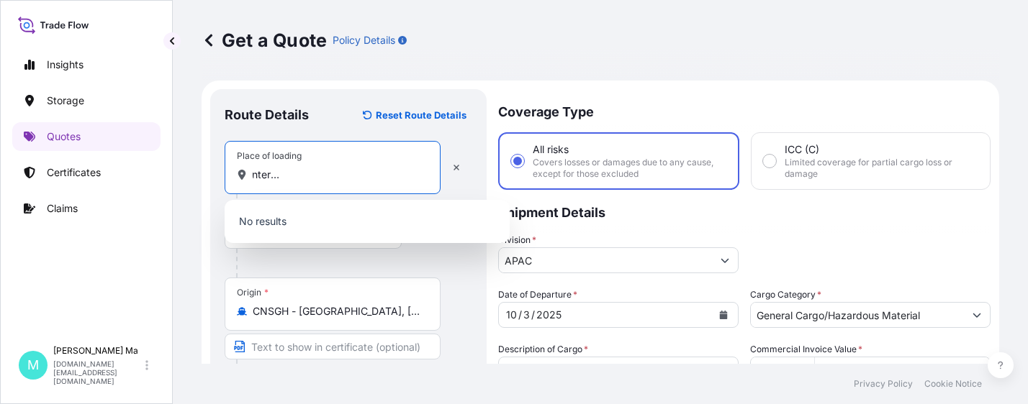
scroll to position [0, 182]
type input "Building 7,No.355,Boyi Road,Intersection of Boyi Road and Xueyang Road"
drag, startPoint x: 379, startPoint y: 175, endPoint x: 205, endPoint y: 168, distance: 174.3
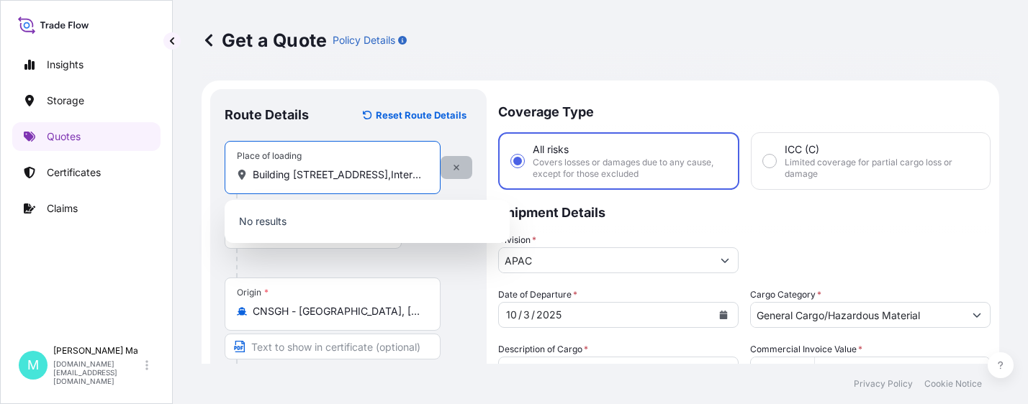
click at [454, 166] on icon "button" at bounding box center [456, 168] width 6 height 6
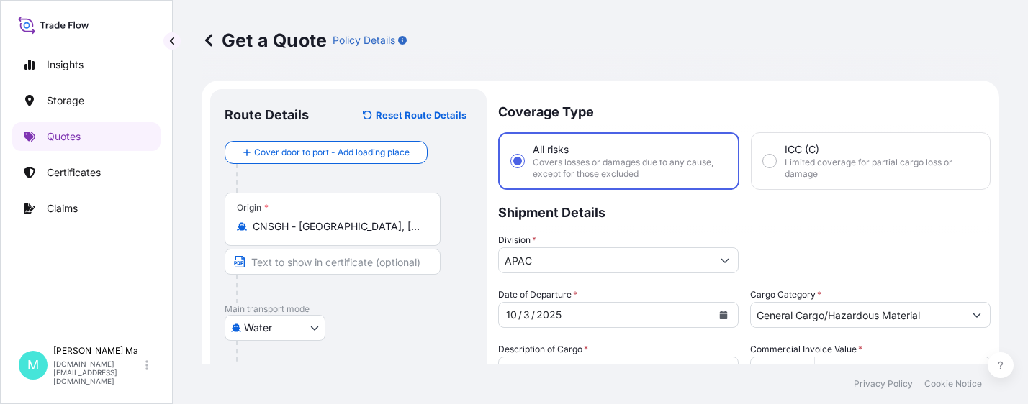
scroll to position [396, 0]
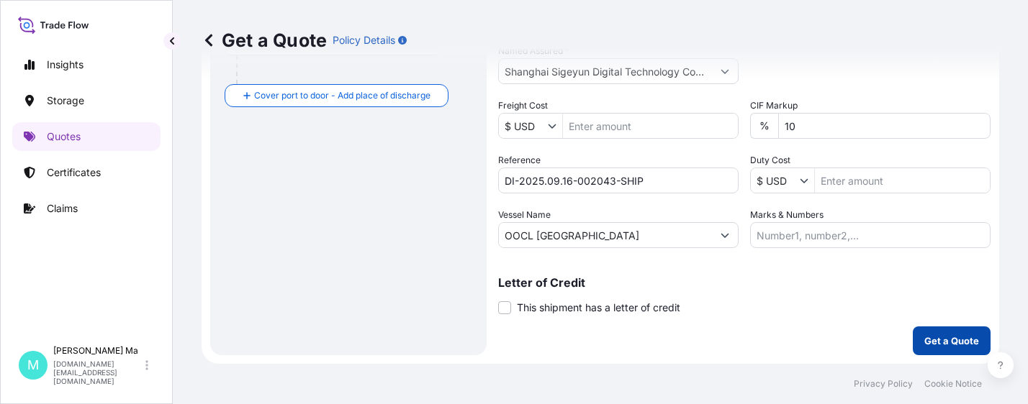
click at [943, 344] on p "Get a Quote" at bounding box center [951, 341] width 55 height 14
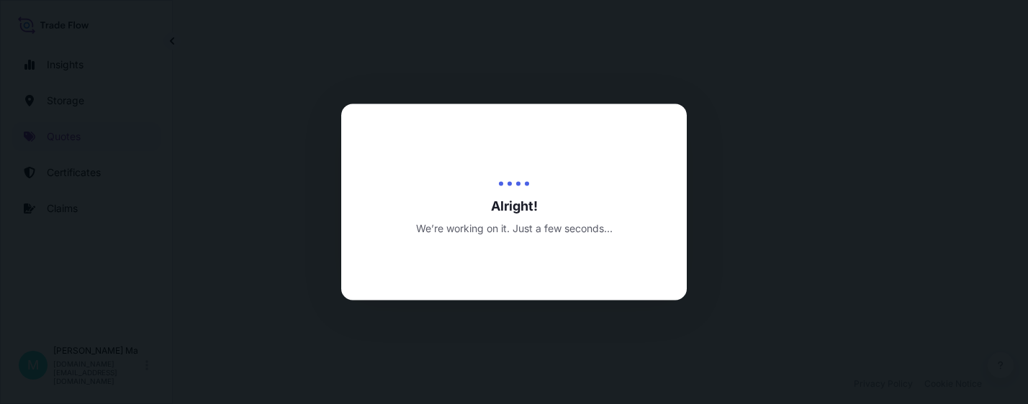
select select "Water"
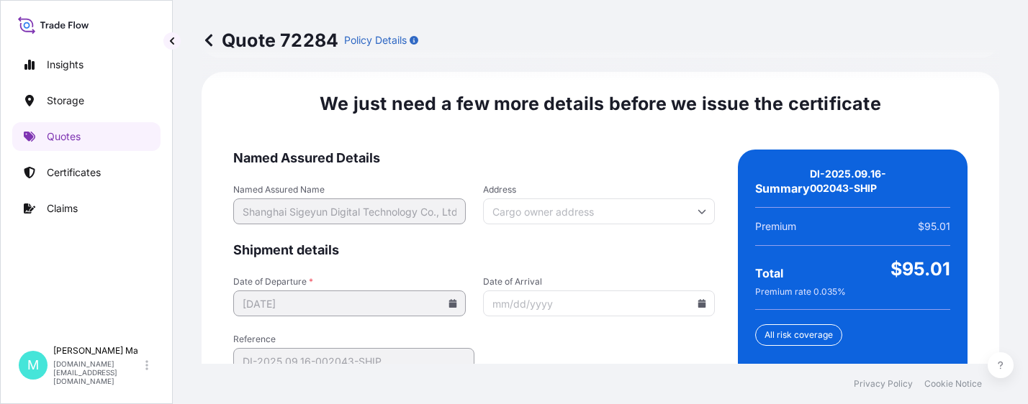
scroll to position [2409, 0]
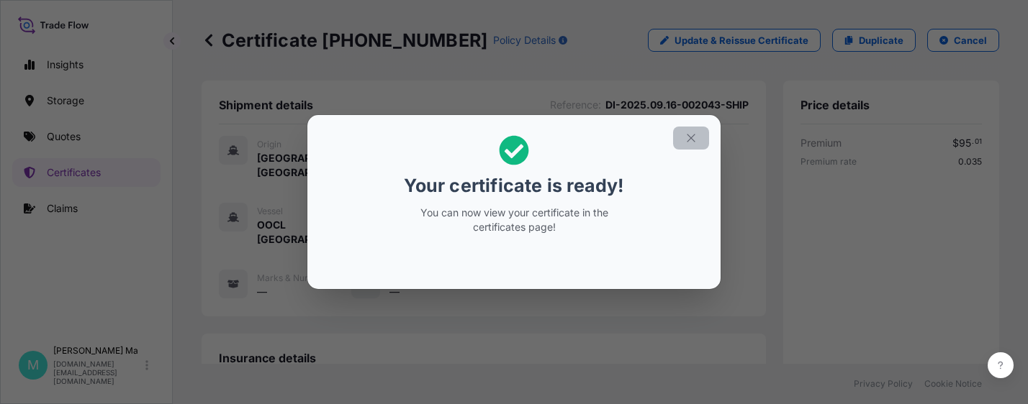
click at [692, 140] on icon "button" at bounding box center [690, 138] width 13 height 13
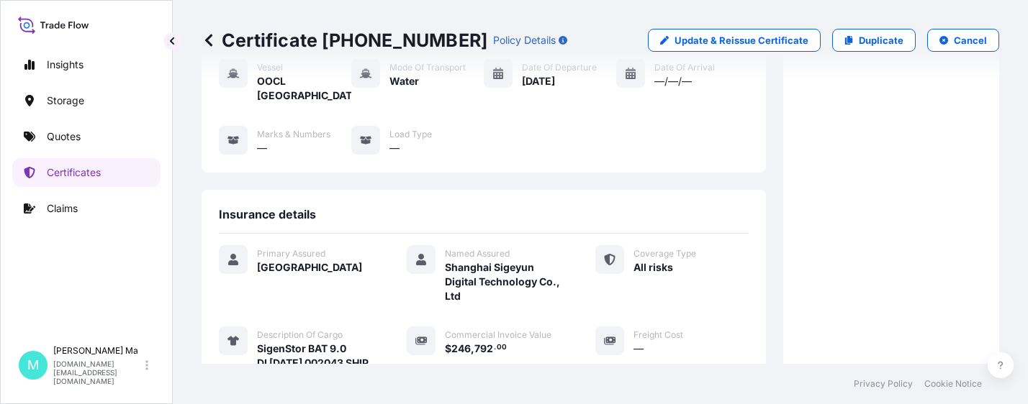
scroll to position [360, 0]
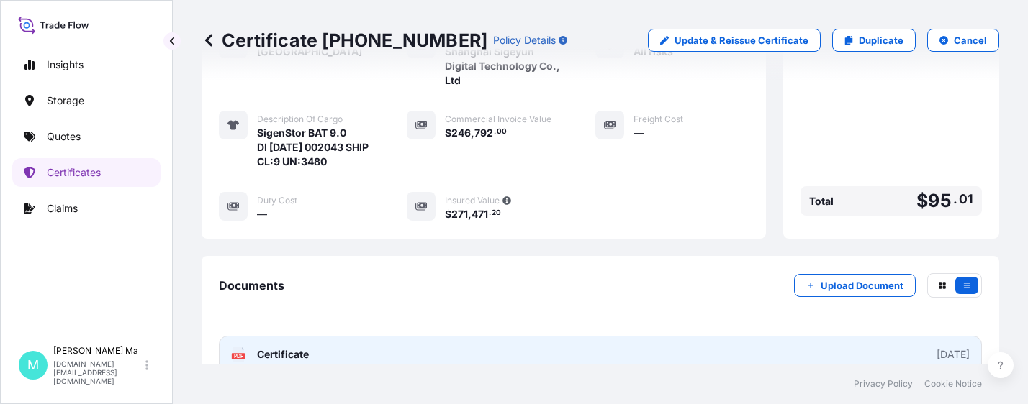
click at [422, 348] on link "PDF Certificate 2025-09-29" at bounding box center [600, 354] width 763 height 37
